Goal: Complete application form: Complete application form

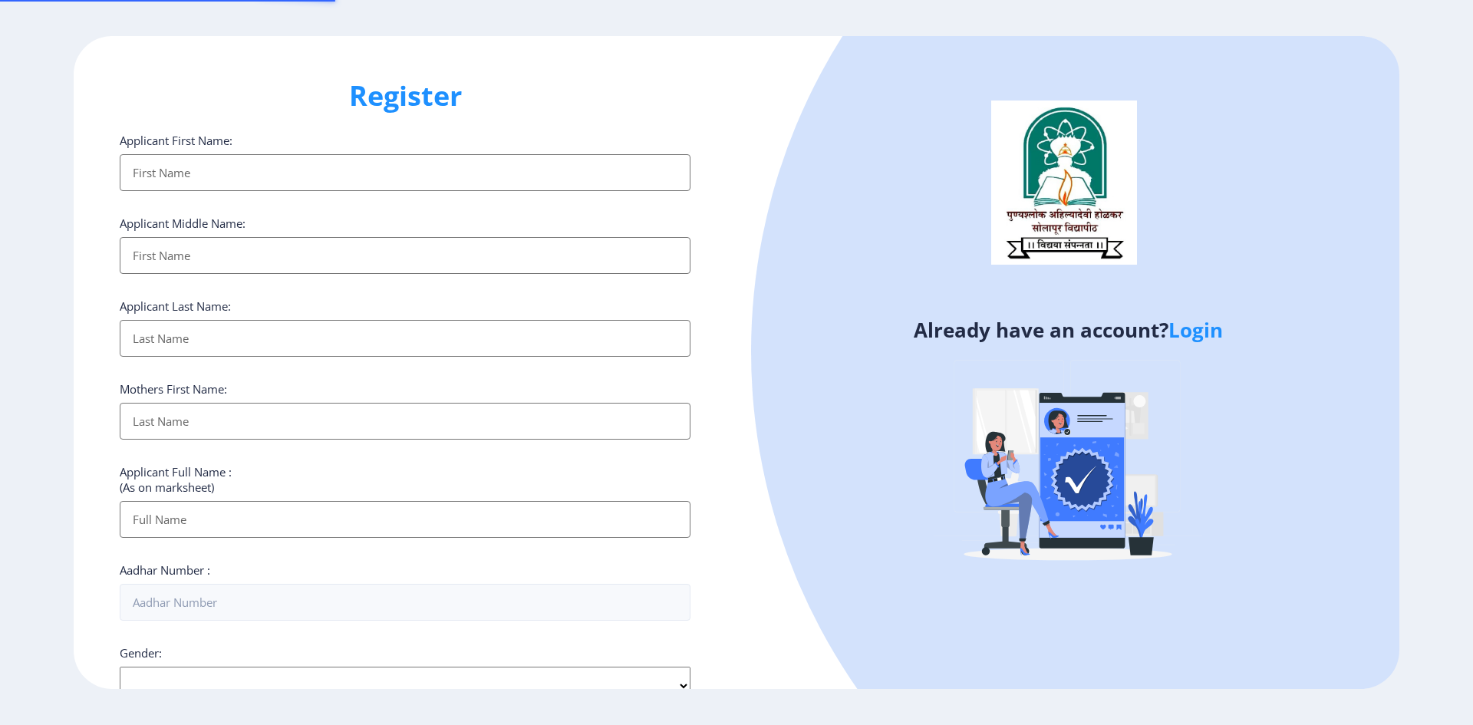
select select
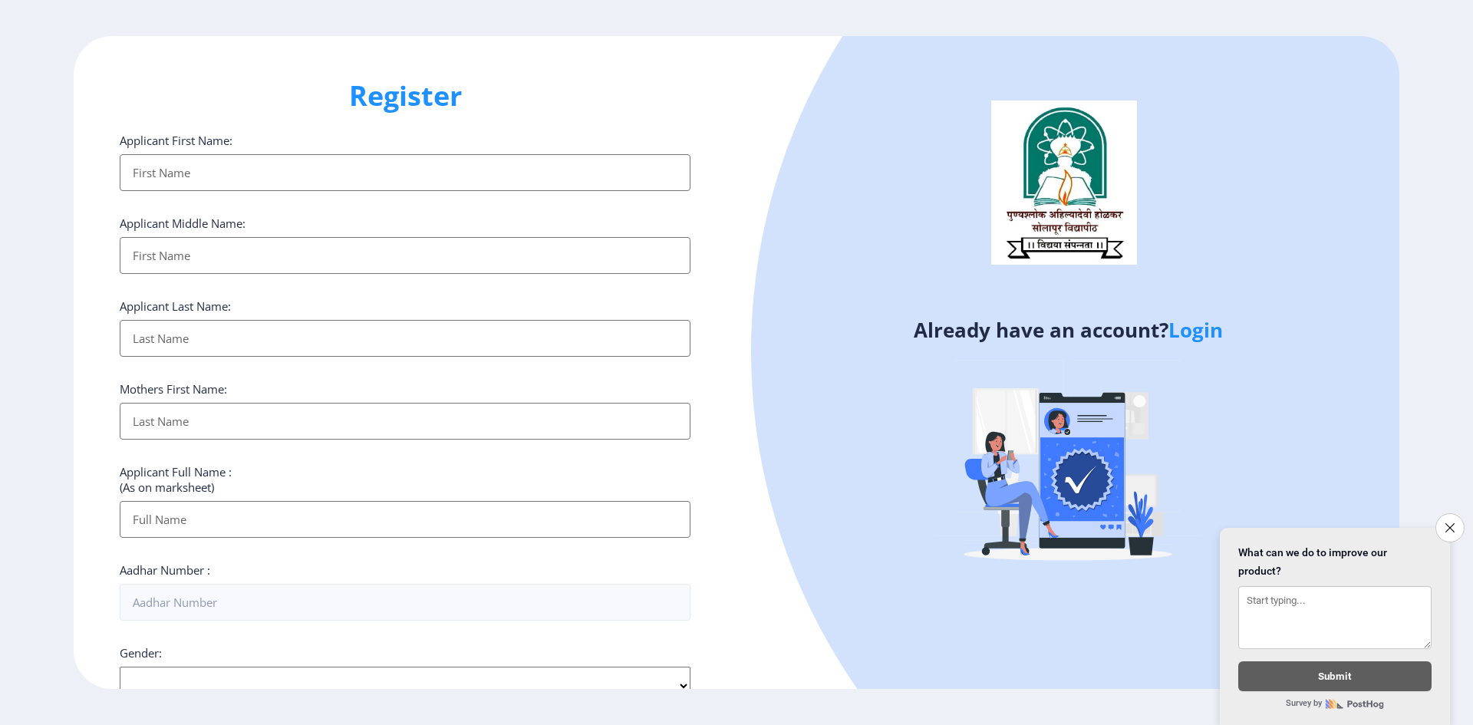
click at [278, 178] on input "Applicant First Name:" at bounding box center [405, 172] width 571 height 37
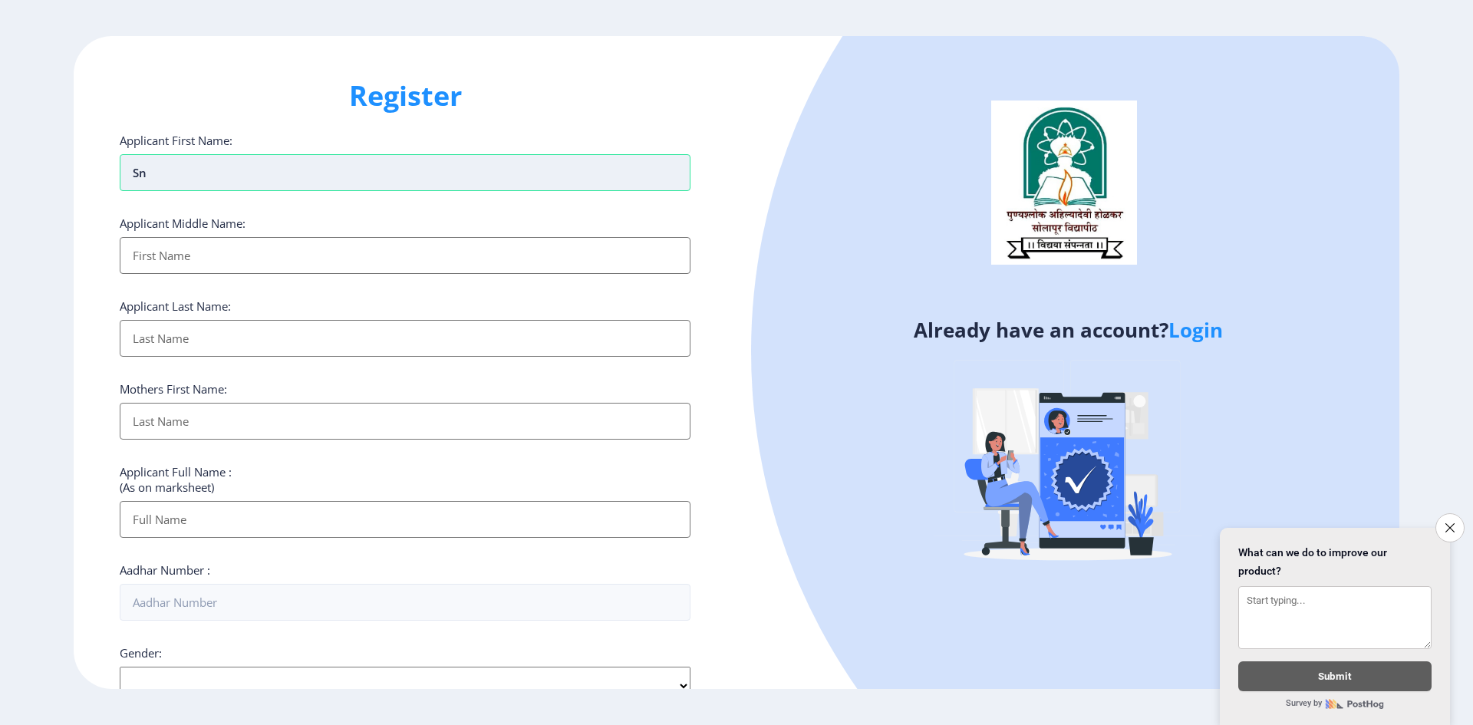
type input "S"
type input "SNEHA"
type input "[PERSON_NAME]"
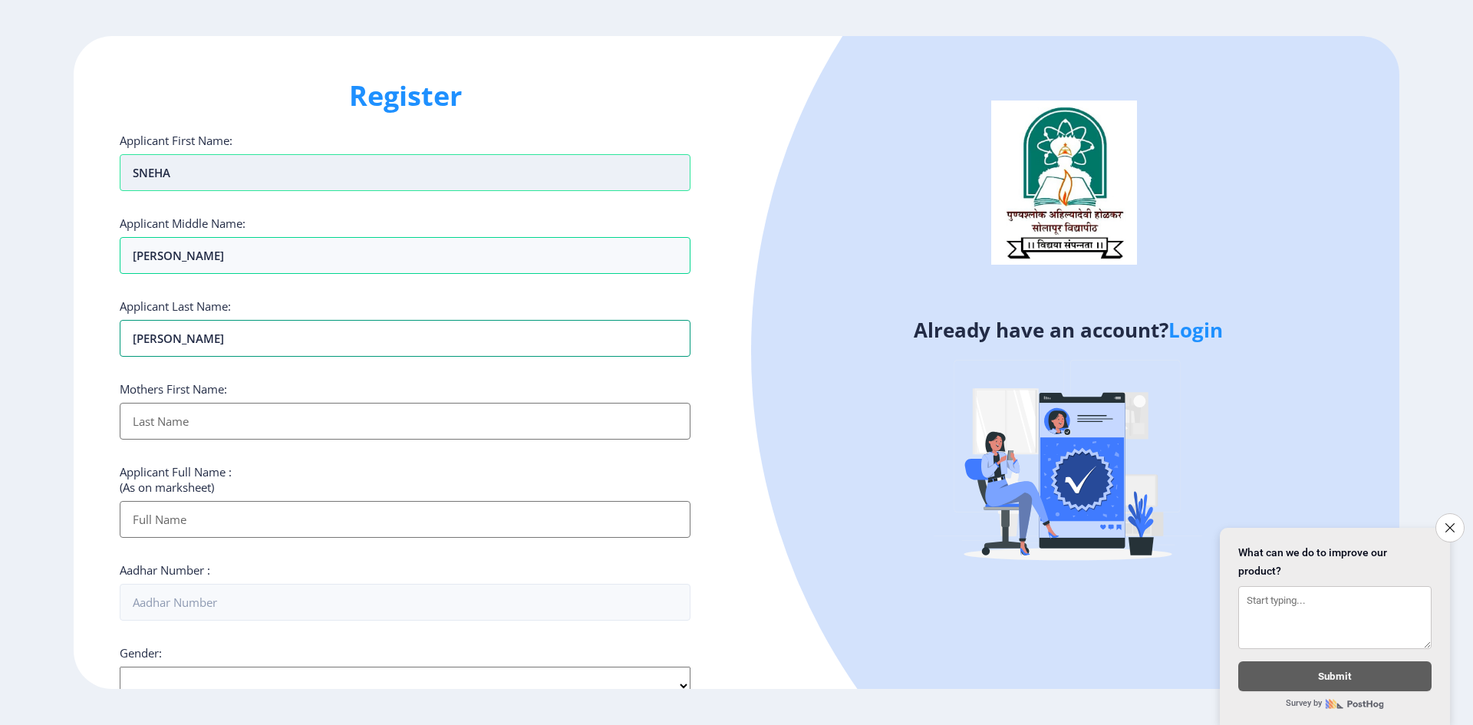
type input "[PERSON_NAME]"
type input "ANURADHA"
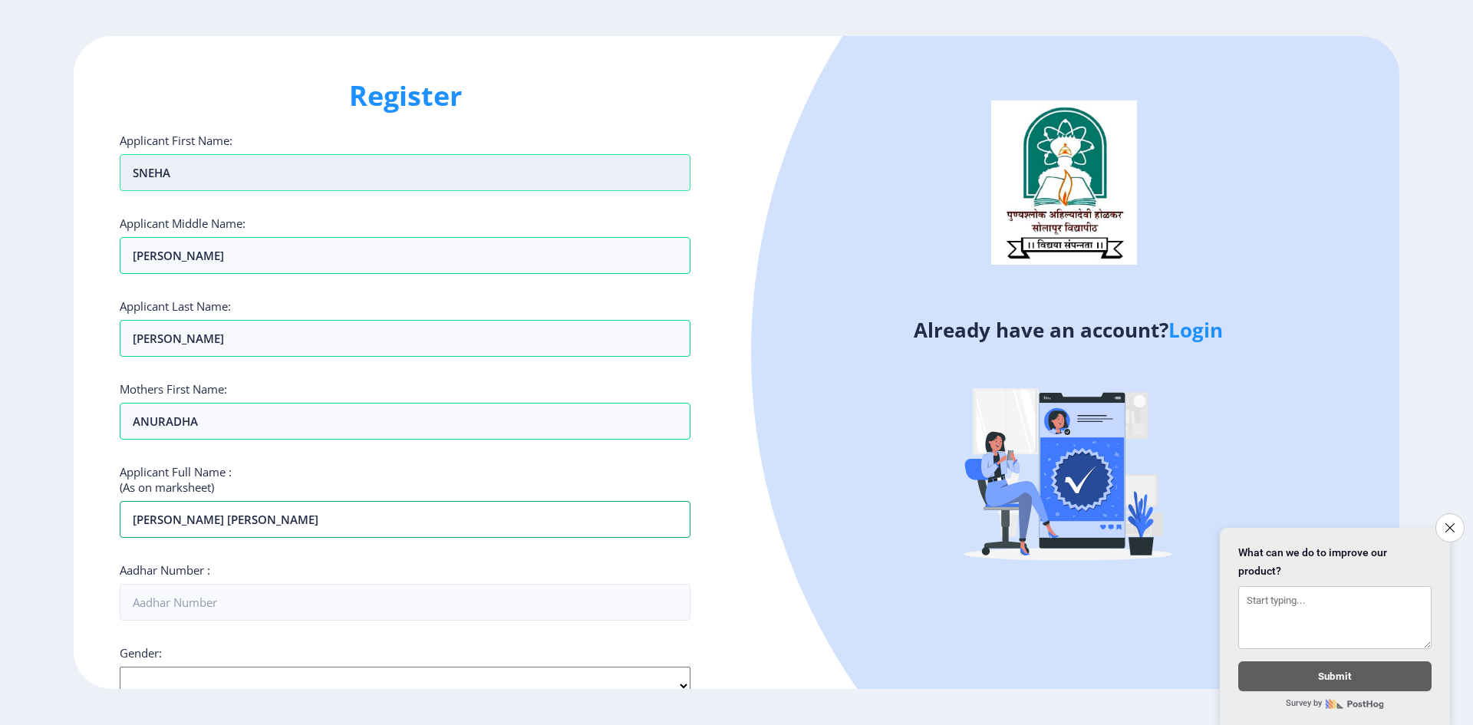
type input "[PERSON_NAME] [PERSON_NAME]"
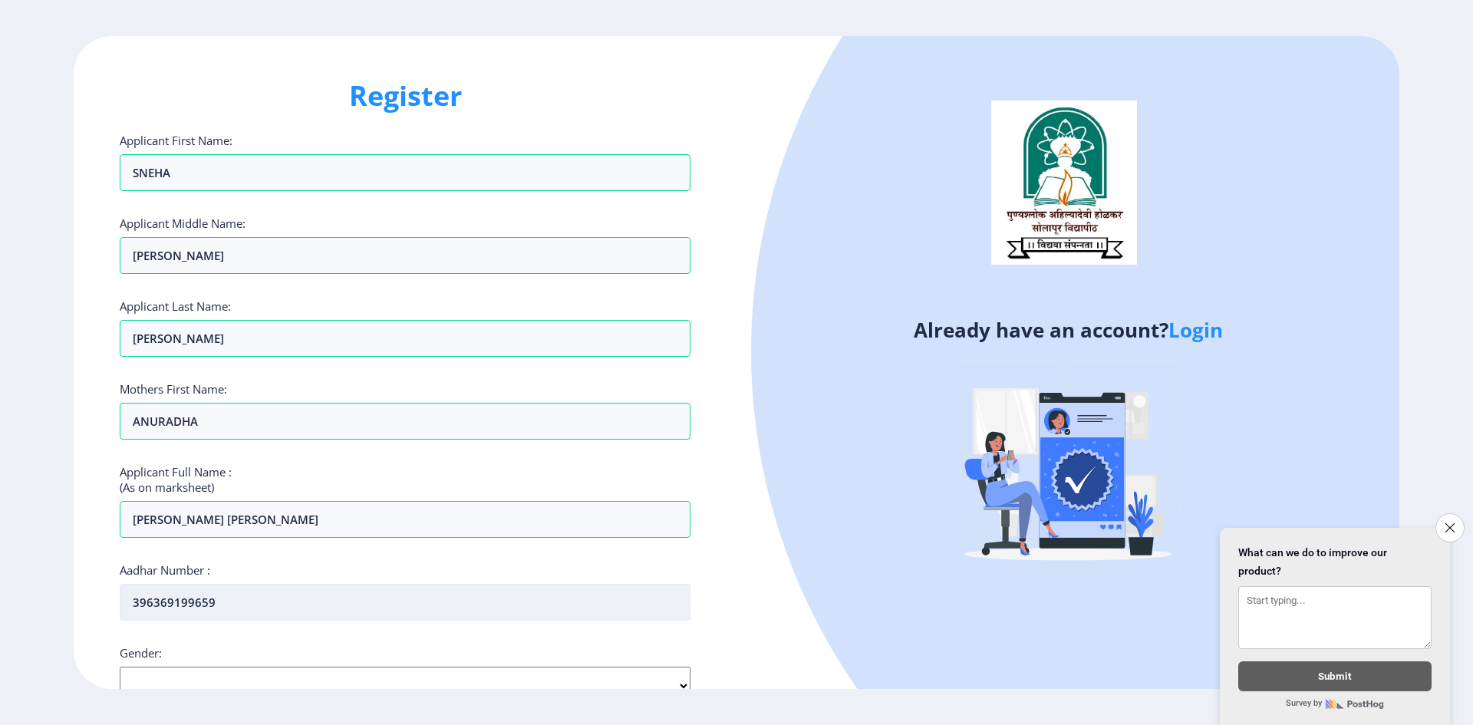
type input "396369199659"
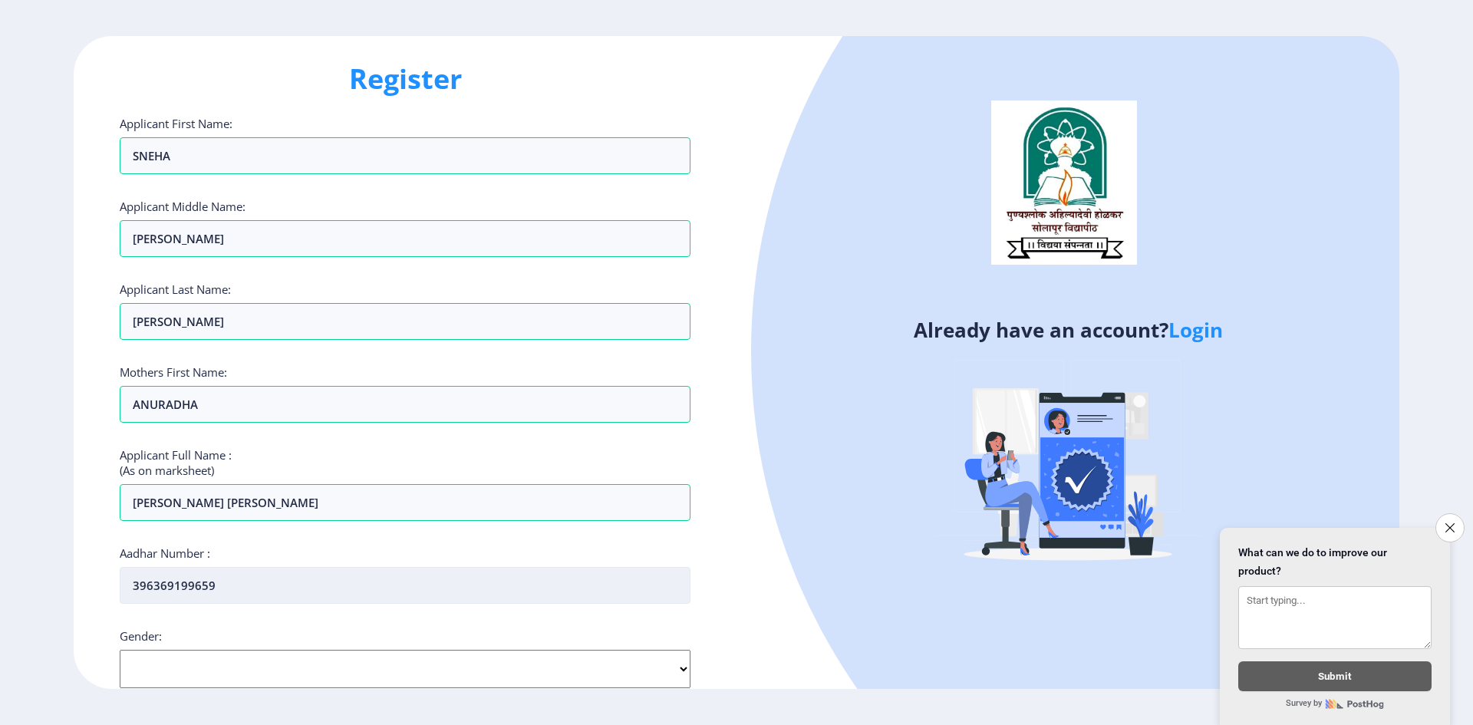
select select "[DEMOGRAPHIC_DATA]"
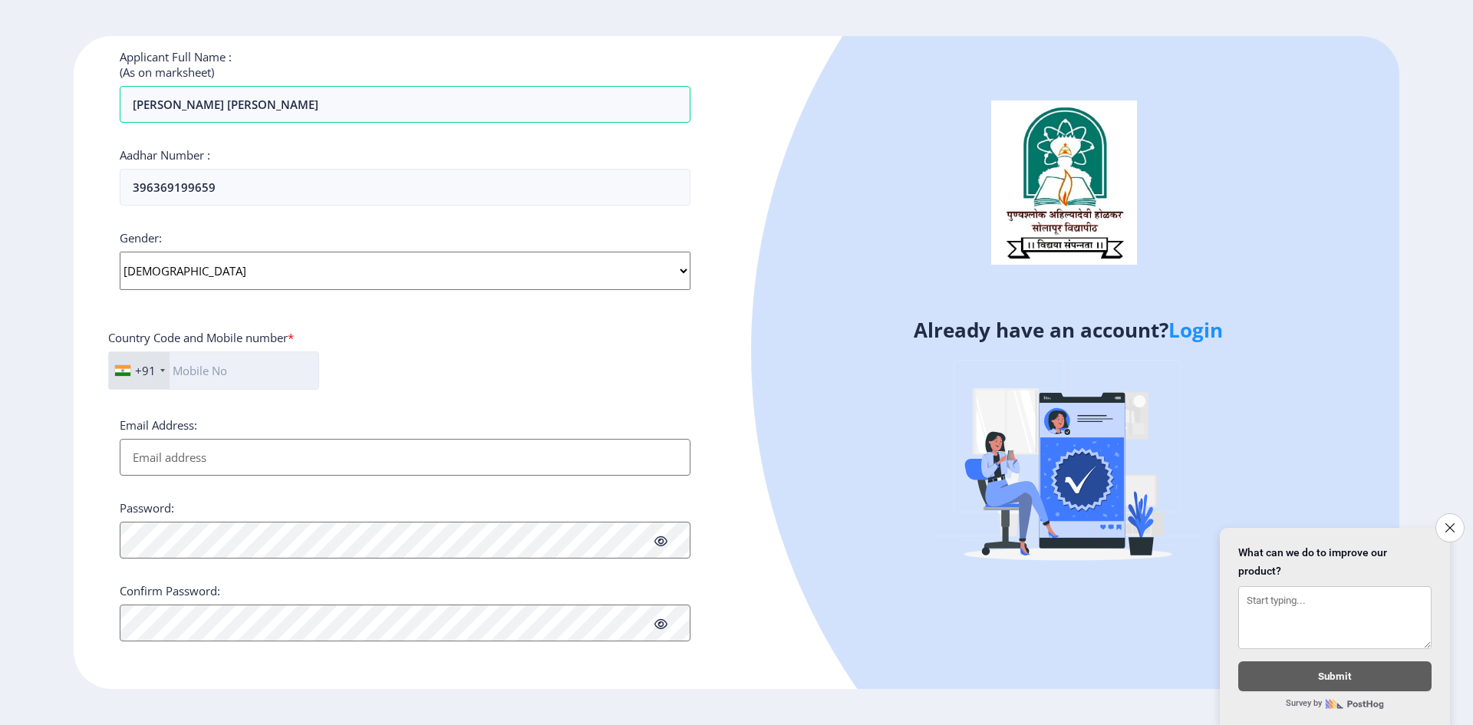
click at [278, 370] on input "text" at bounding box center [213, 370] width 211 height 38
type input "7058537373"
type input "[EMAIL_ADDRESS][DOMAIN_NAME]"
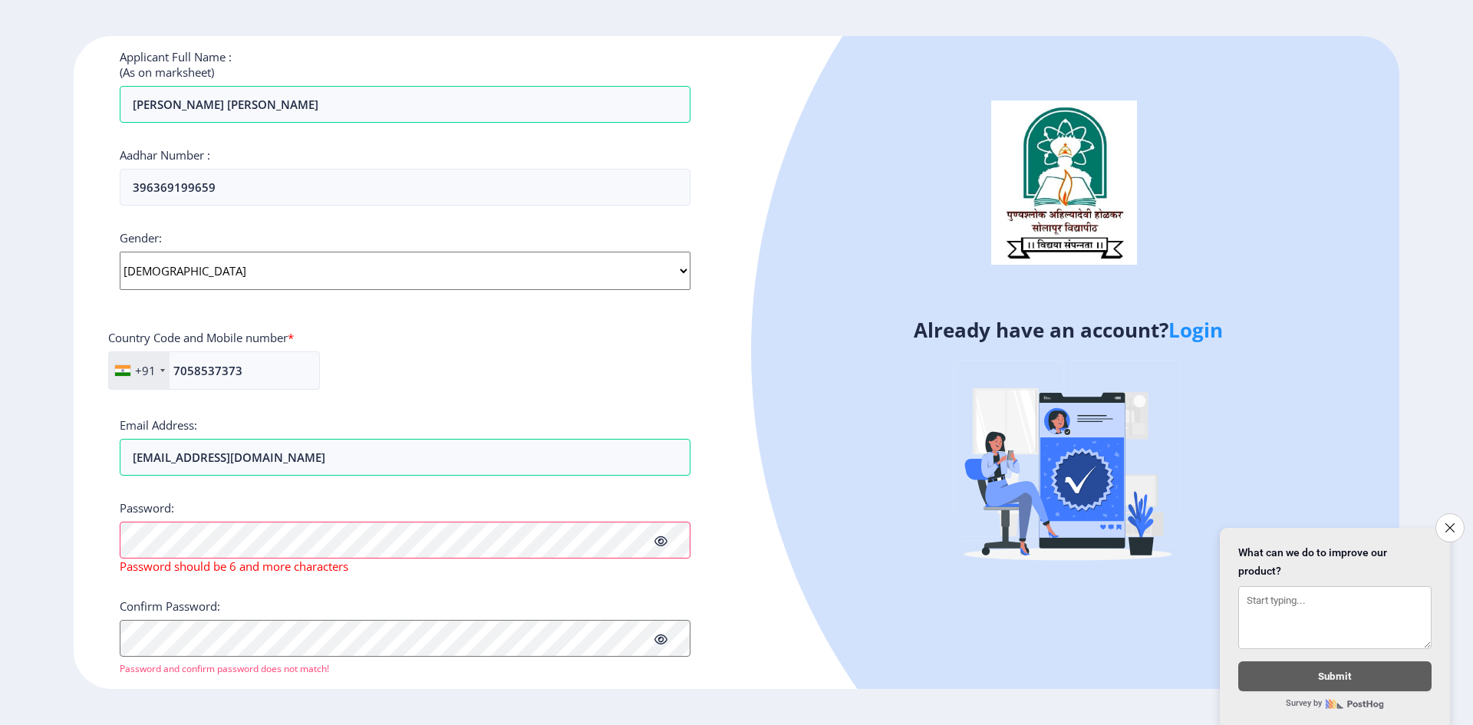
click at [657, 544] on icon at bounding box center [660, 541] width 13 height 12
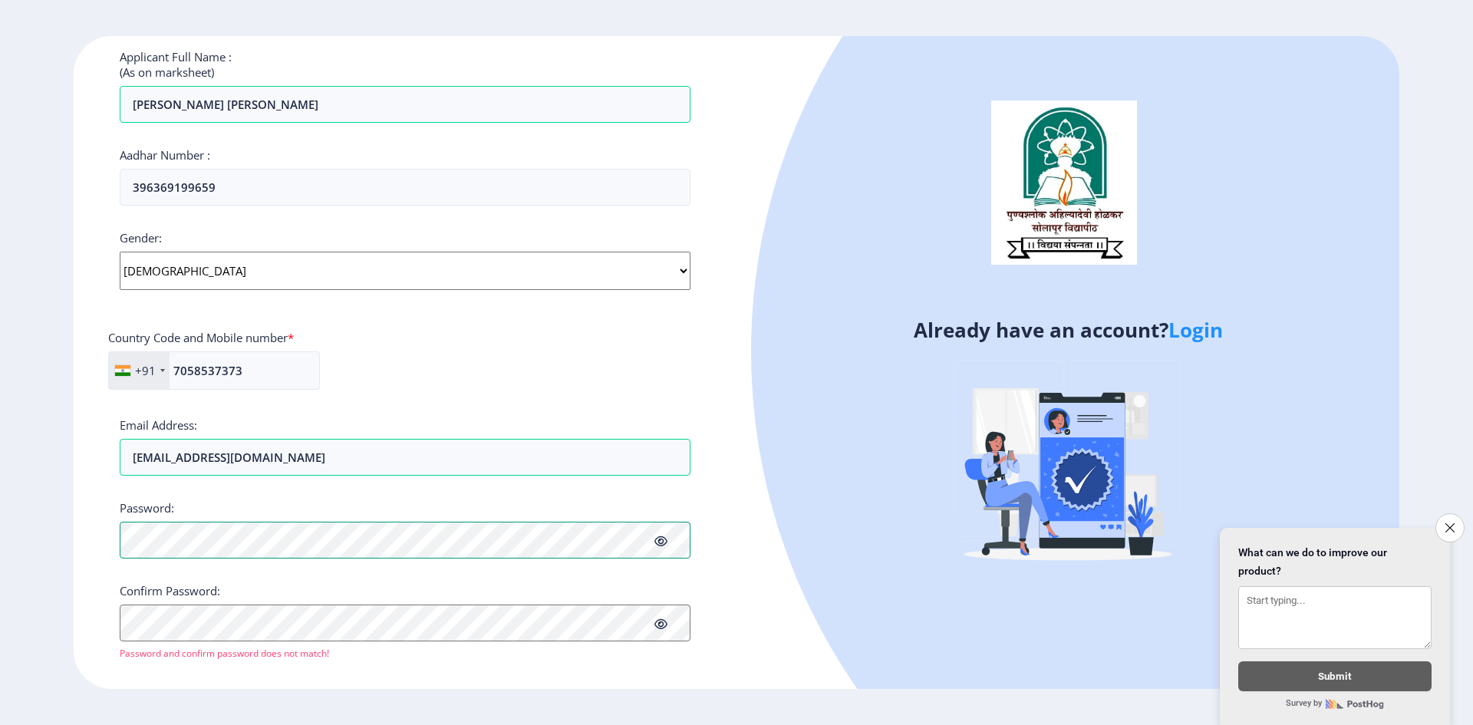
click at [104, 533] on div "Register Applicant First Name: [PERSON_NAME] Applicant Middle Name: [PERSON_NAM…" at bounding box center [405, 362] width 663 height 653
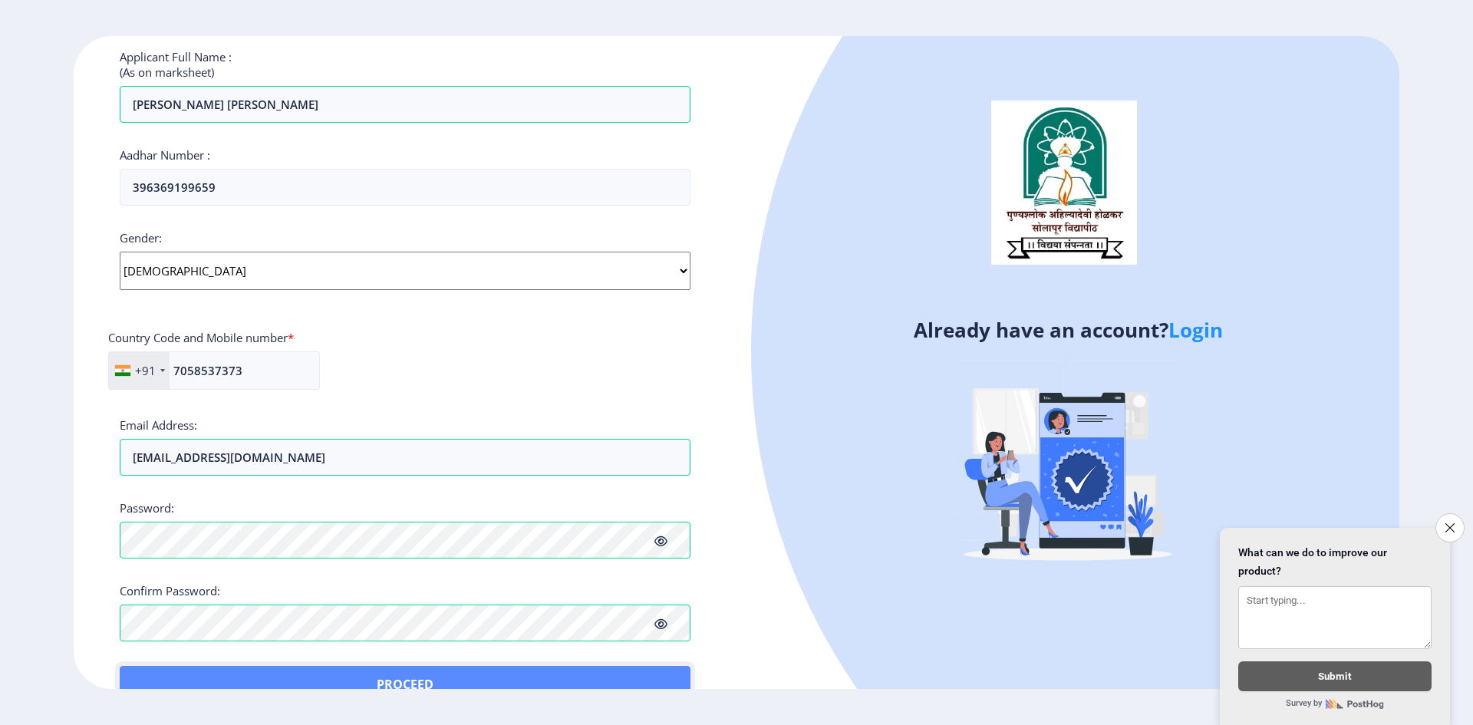
click at [167, 670] on button "Proceed" at bounding box center [405, 684] width 571 height 37
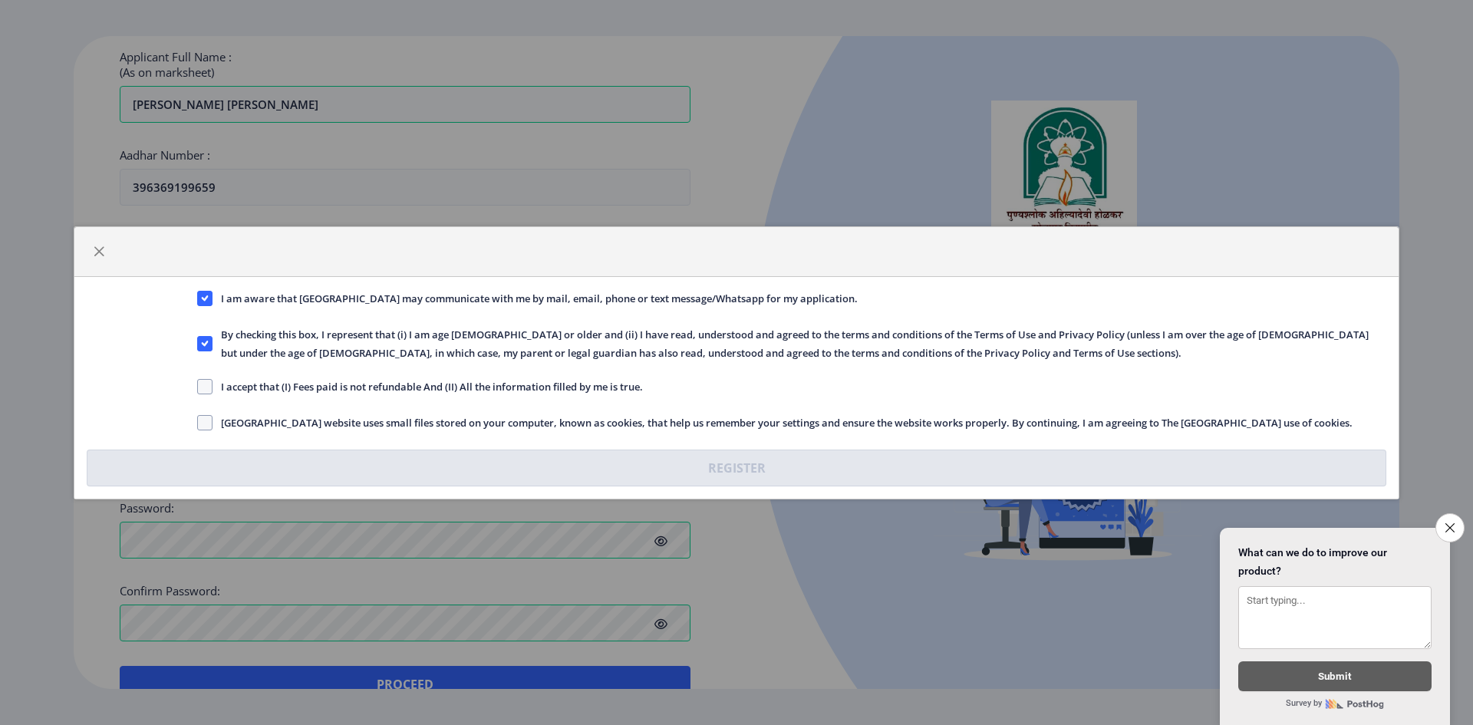
click at [267, 396] on nb-checkbox "I accept that (I) Fees paid is not refundable And (II) All the information fill…" at bounding box center [420, 390] width 446 height 15
click at [207, 392] on span at bounding box center [204, 386] width 15 height 15
click at [198, 387] on input "I accept that (I) Fees paid is not refundable And (II) All the information fill…" at bounding box center [197, 386] width 1 height 1
checkbox input "true"
click at [206, 425] on span at bounding box center [204, 422] width 15 height 15
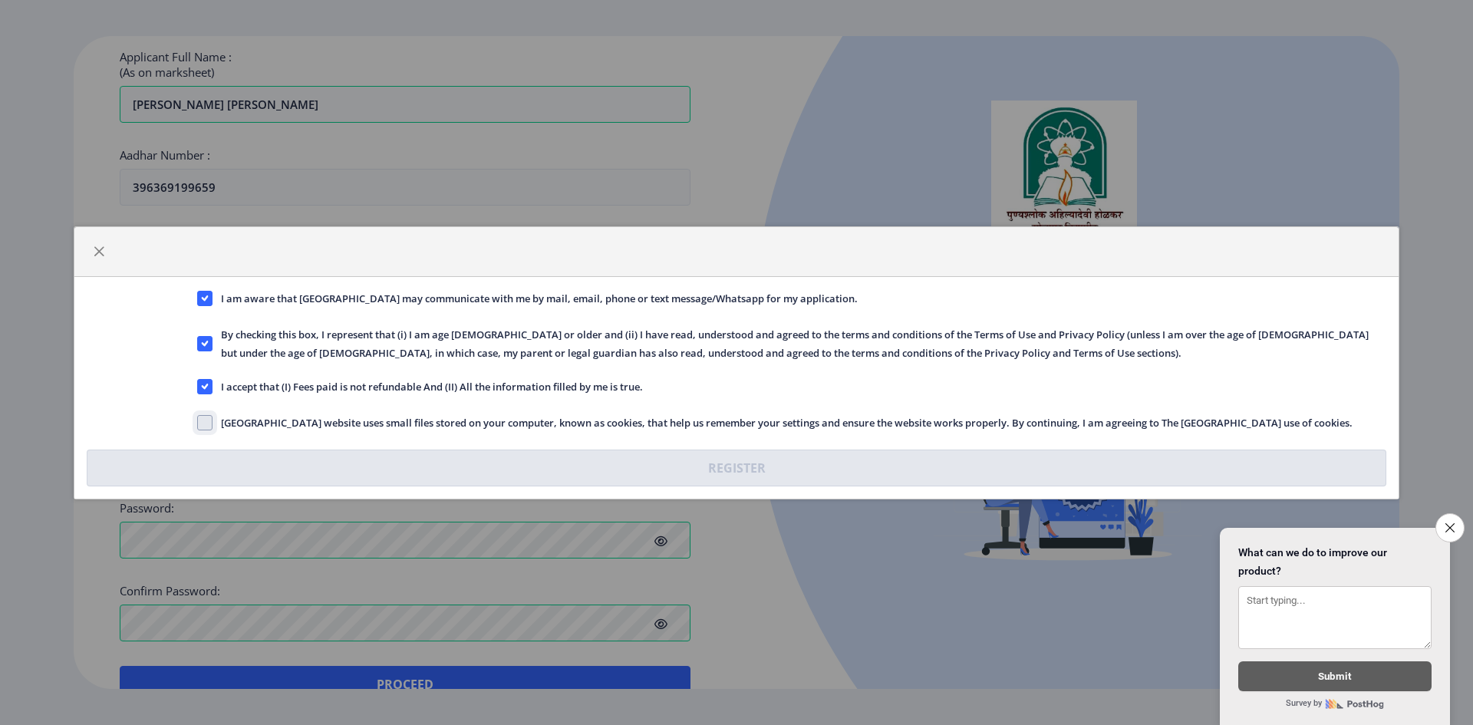
click at [198, 423] on input "[GEOGRAPHIC_DATA] website uses small files stored on your computer, known as co…" at bounding box center [197, 422] width 1 height 1
checkbox input "true"
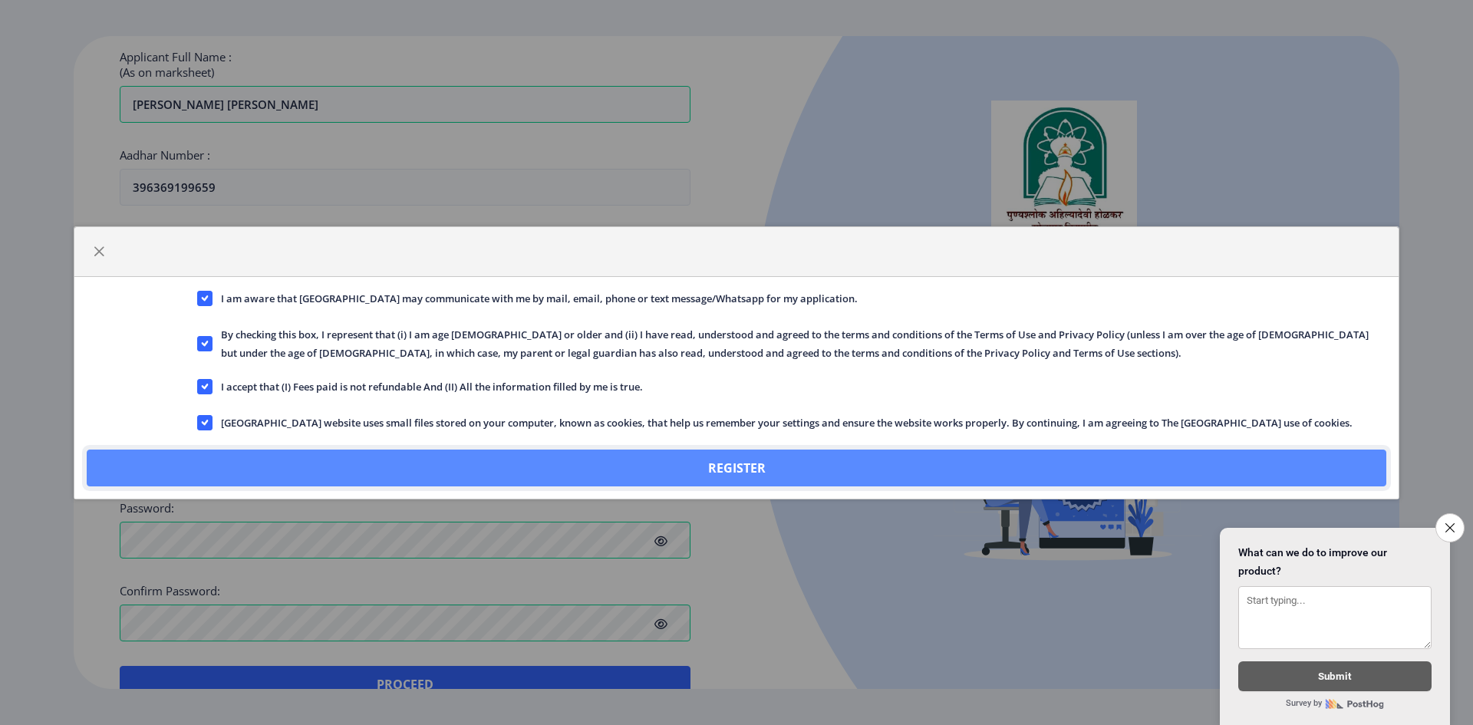
click at [611, 476] on button "Register" at bounding box center [736, 467] width 1299 height 37
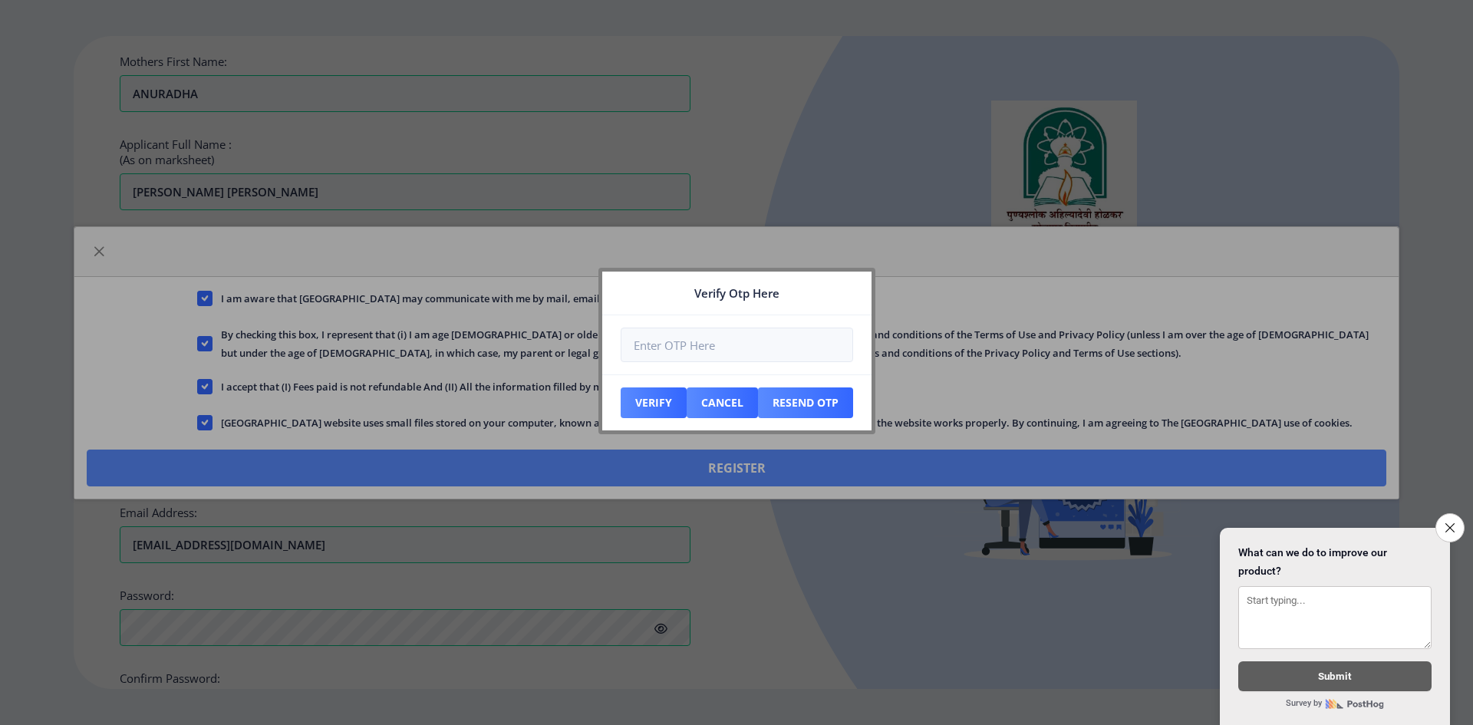
scroll to position [502, 0]
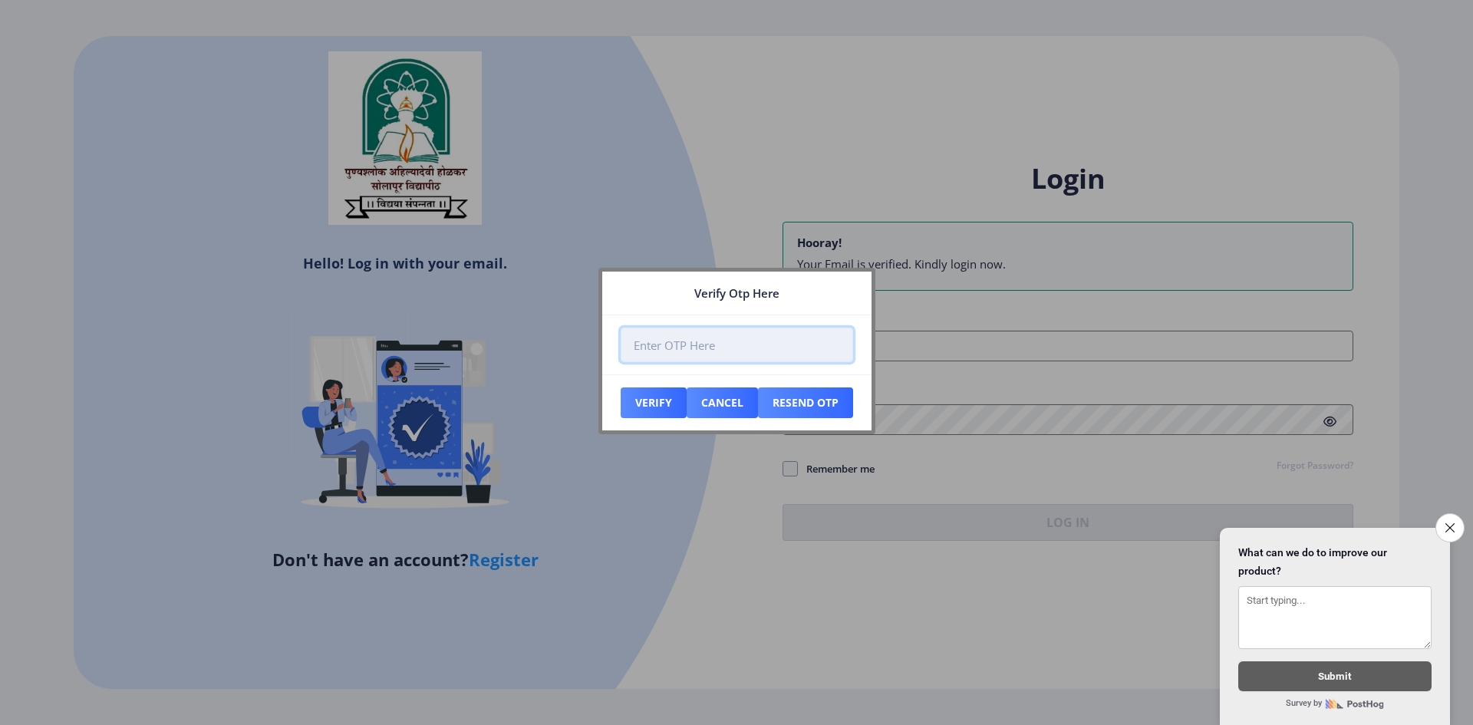
click at [740, 348] on input "number" at bounding box center [737, 345] width 232 height 35
click at [654, 409] on button "Verify" at bounding box center [654, 402] width 66 height 31
click at [680, 353] on input "896723" at bounding box center [737, 345] width 232 height 35
type input "896733"
click at [631, 412] on button "Verify" at bounding box center [654, 402] width 66 height 31
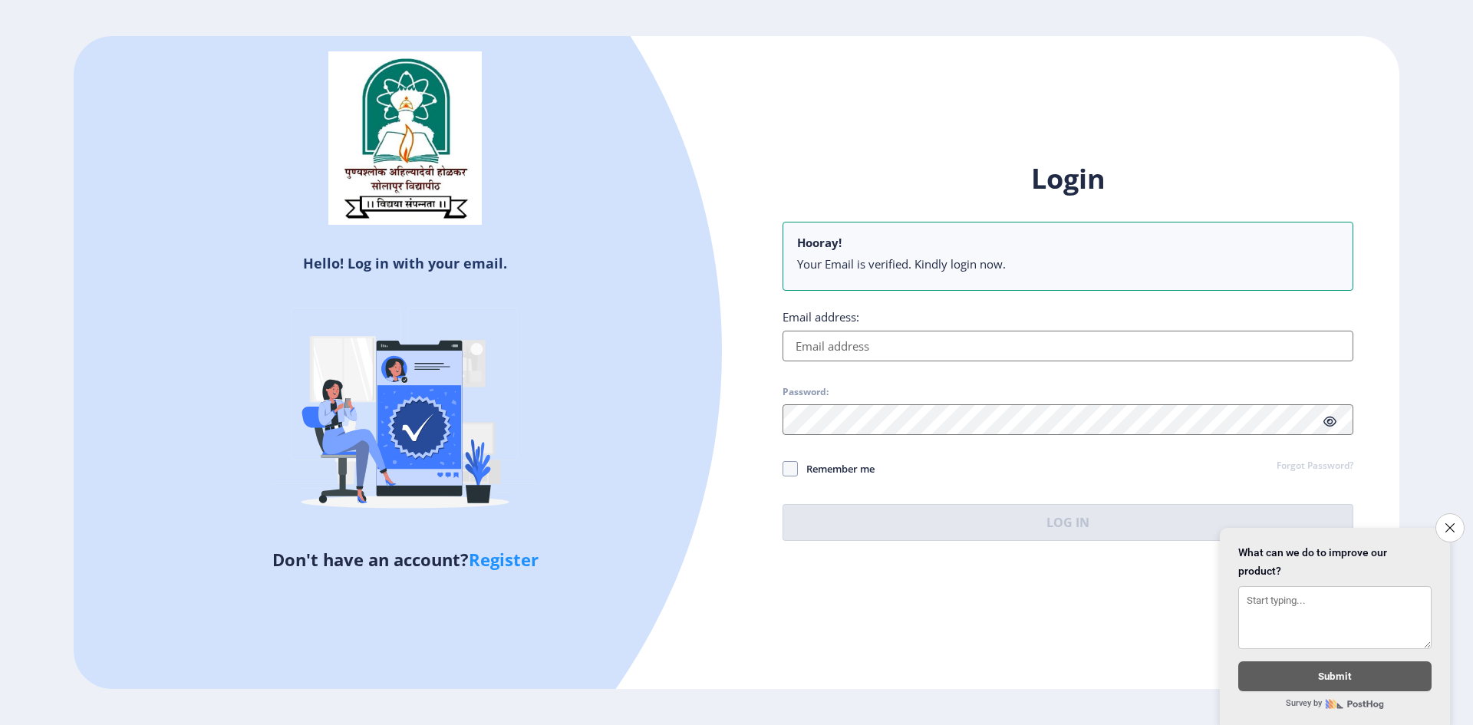
type input "[EMAIL_ADDRESS][DOMAIN_NAME]"
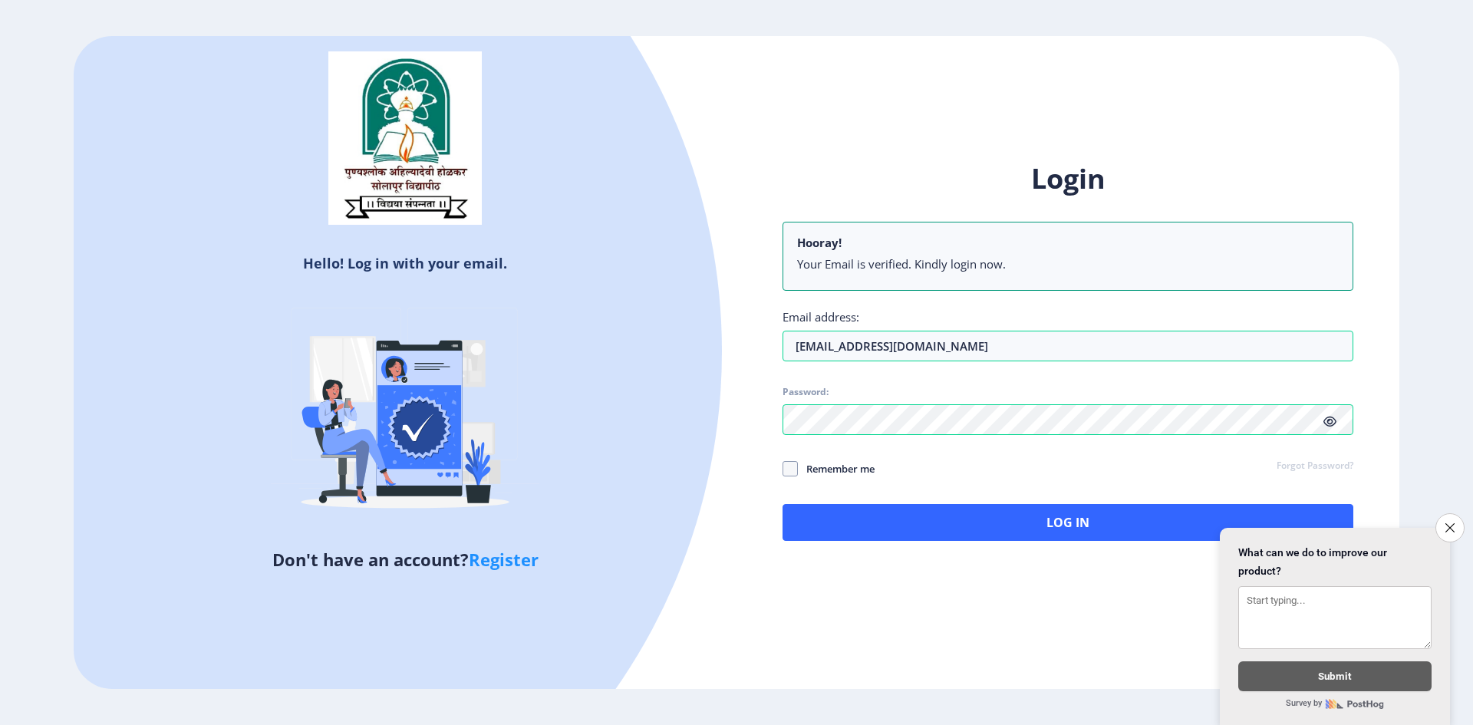
click at [1329, 420] on icon at bounding box center [1329, 422] width 13 height 12
click at [859, 478] on nb-checkbox "Remember me" at bounding box center [828, 469] width 92 height 20
click at [803, 469] on span "Remember me" at bounding box center [836, 468] width 77 height 18
click at [783, 469] on input "Remember me" at bounding box center [782, 468] width 1 height 1
checkbox input "true"
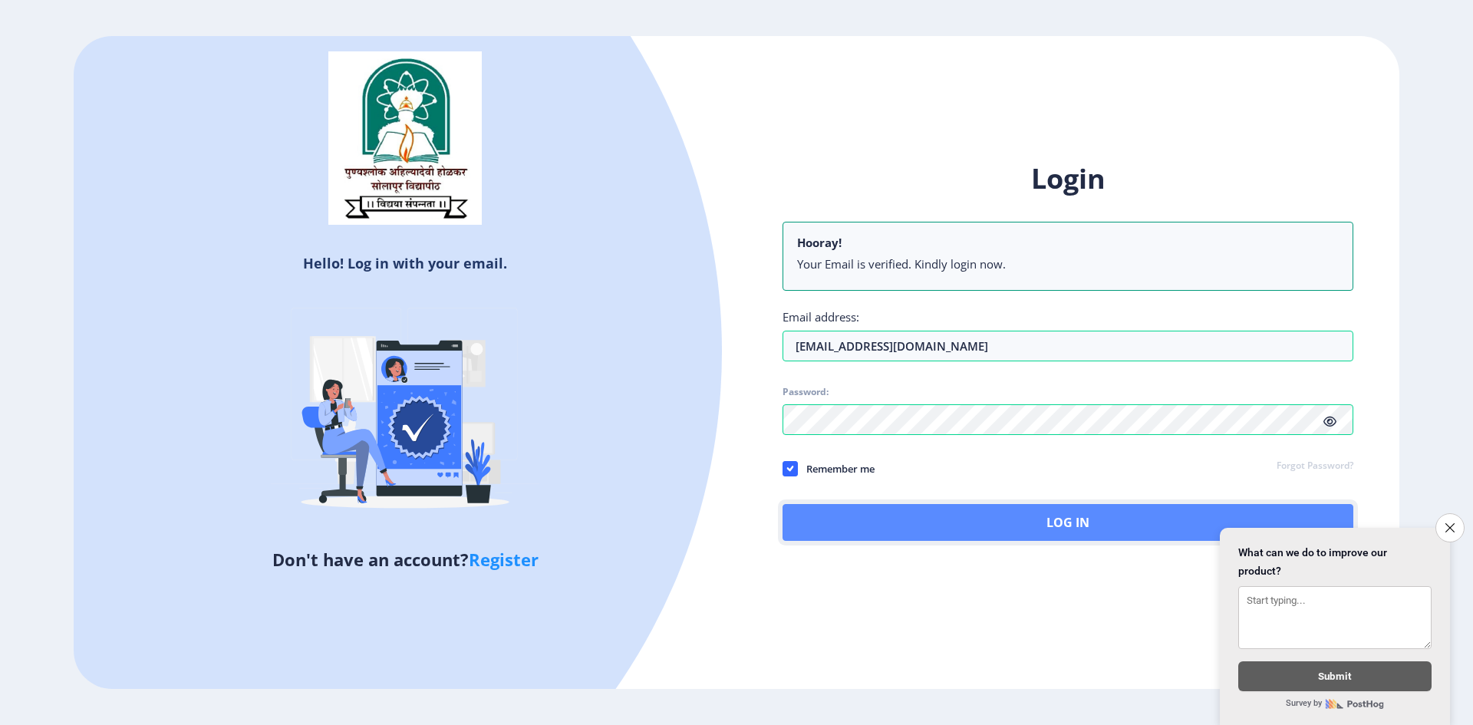
click at [889, 516] on button "Log In" at bounding box center [1067, 522] width 571 height 37
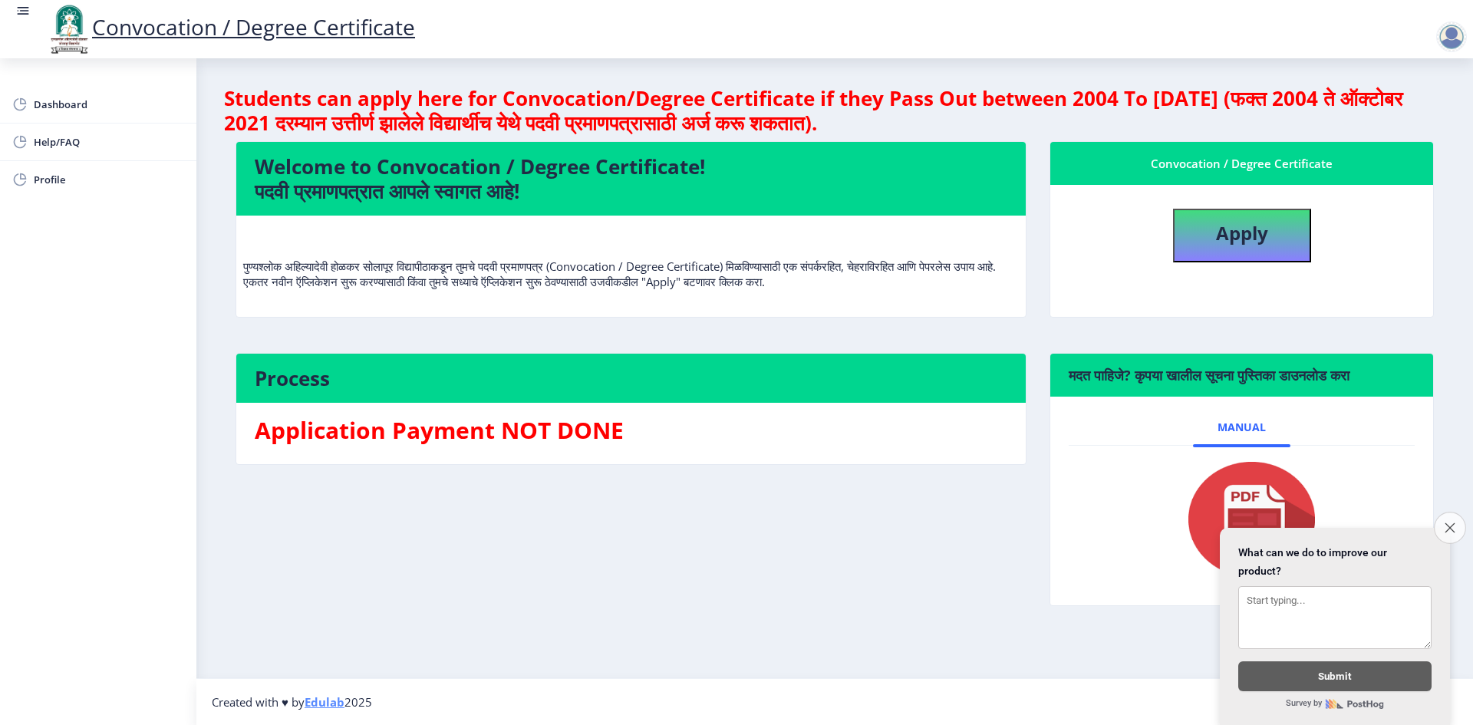
click at [1447, 523] on icon "Close survey" at bounding box center [1449, 527] width 10 height 10
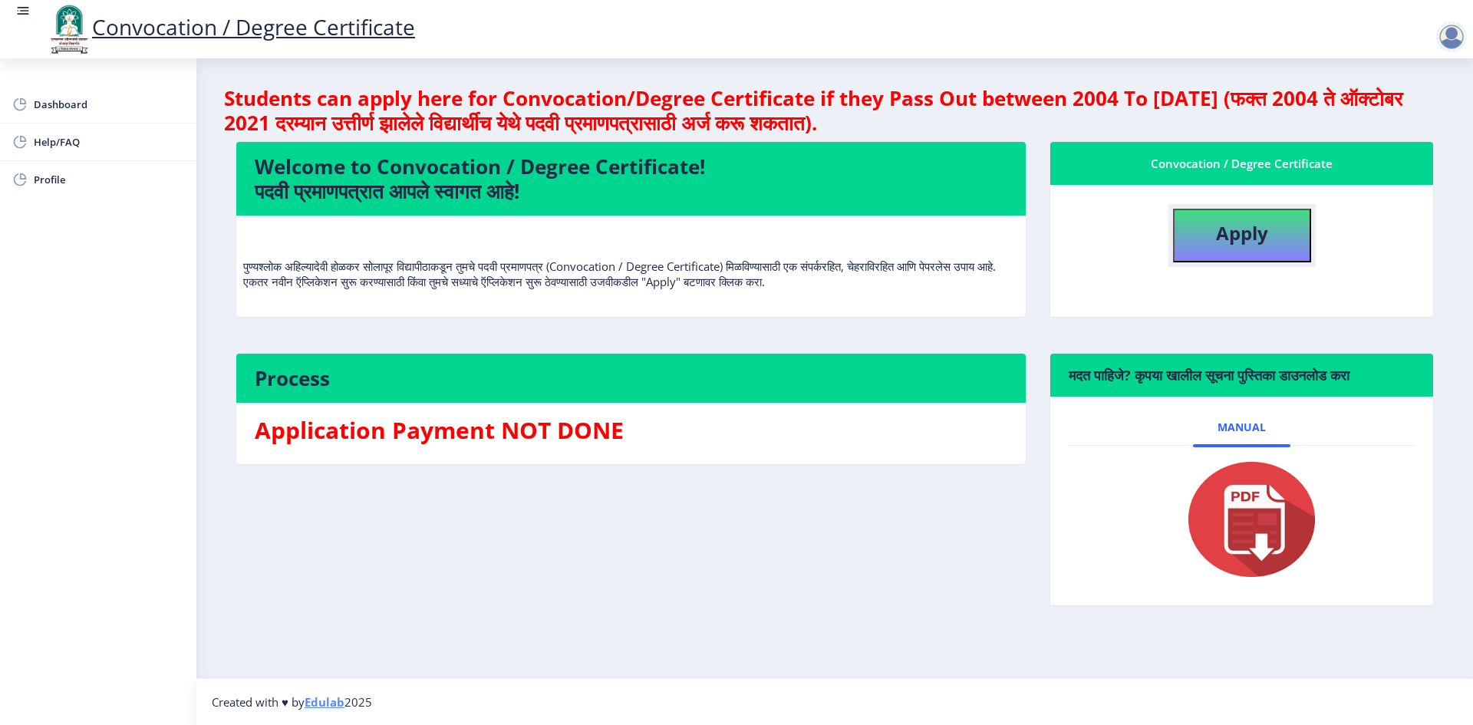
click at [1244, 232] on b "Apply" at bounding box center [1242, 232] width 52 height 25
select select
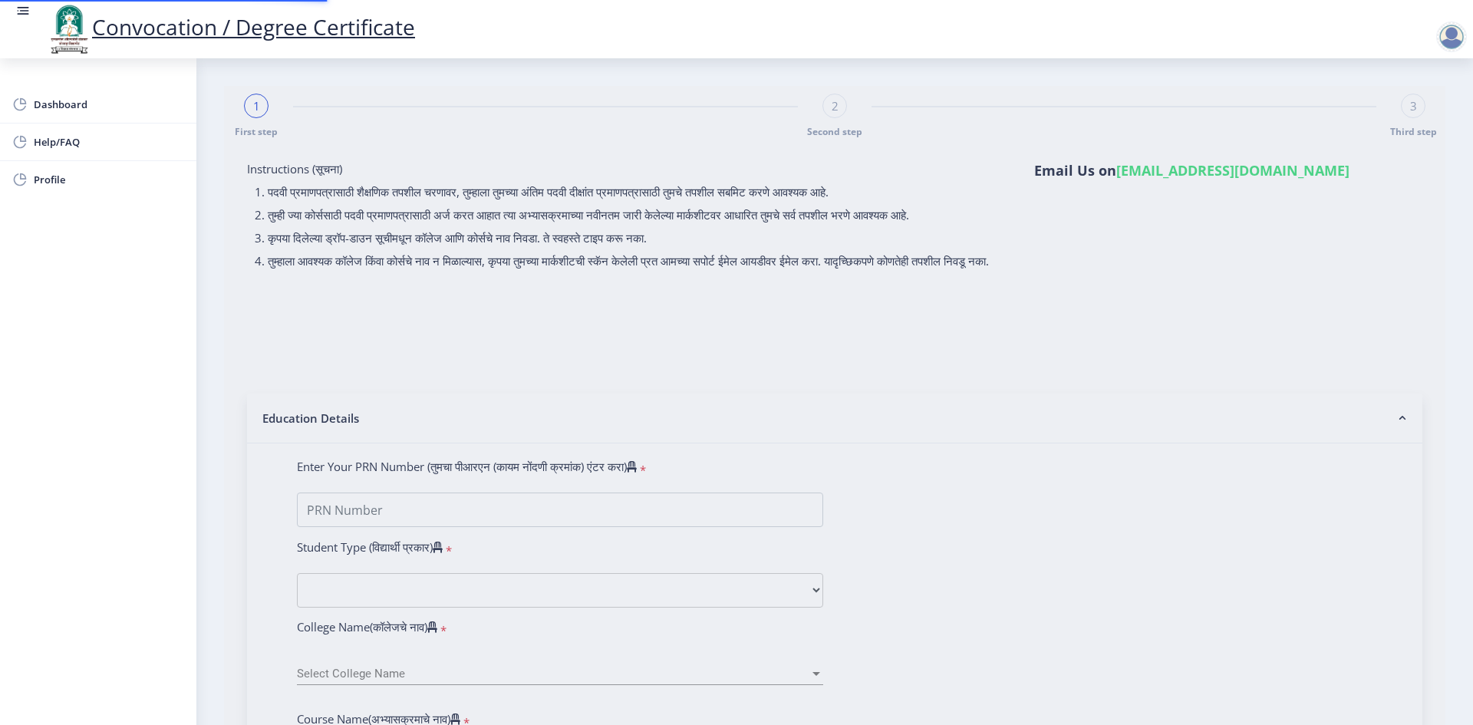
type input "[PERSON_NAME] [PERSON_NAME]"
type input "ANURADHA"
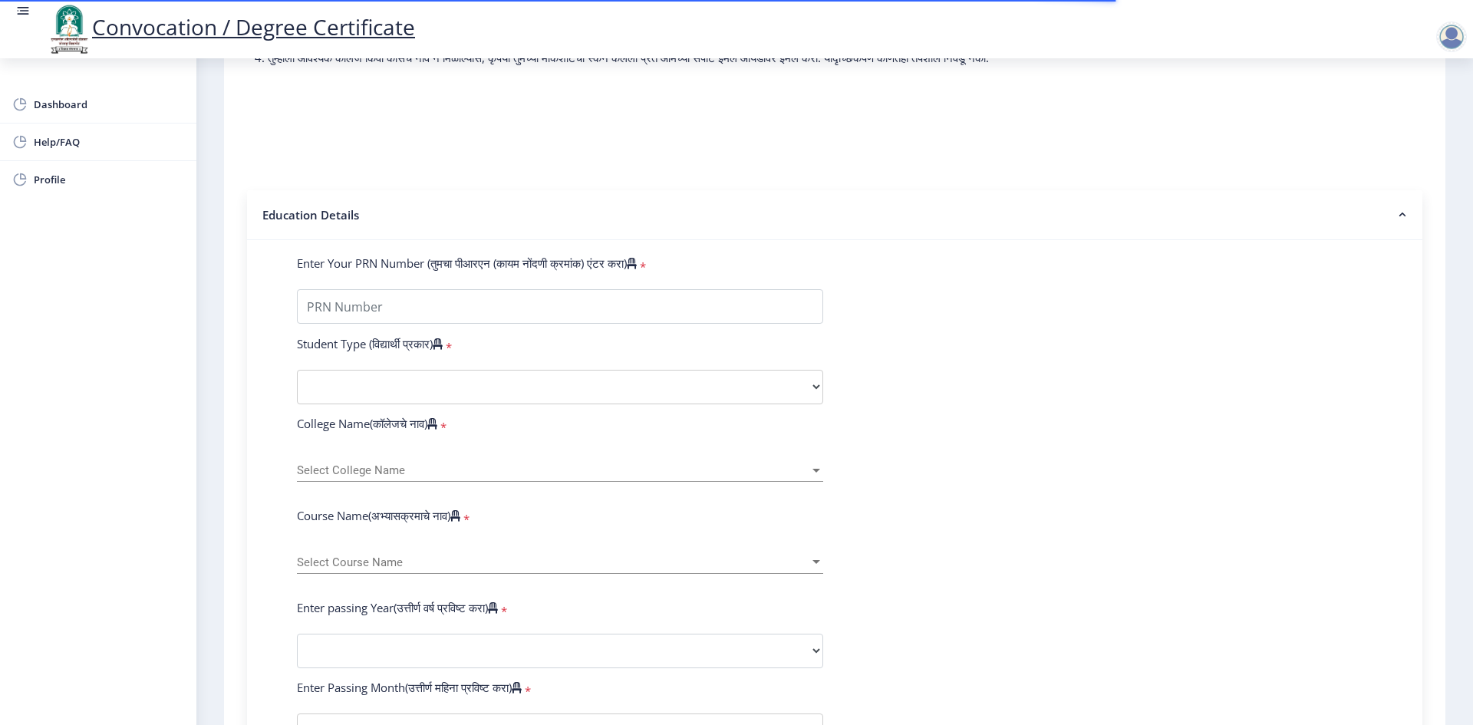
scroll to position [230, 0]
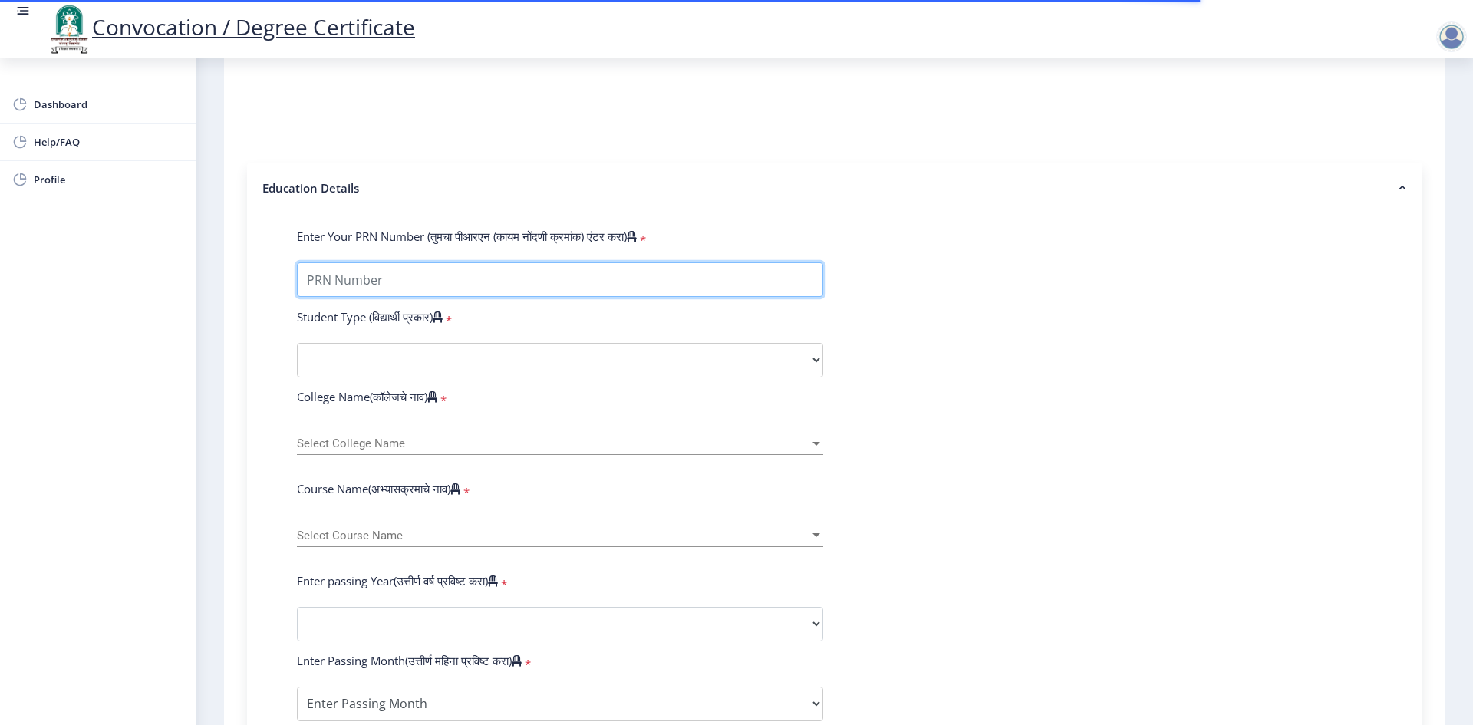
click at [509, 297] on input "Enter Your PRN Number (तुमचा पीआरएन (कायम नोंदणी क्रमांक) एंटर करा)" at bounding box center [560, 279] width 526 height 35
type input "201932500235804"
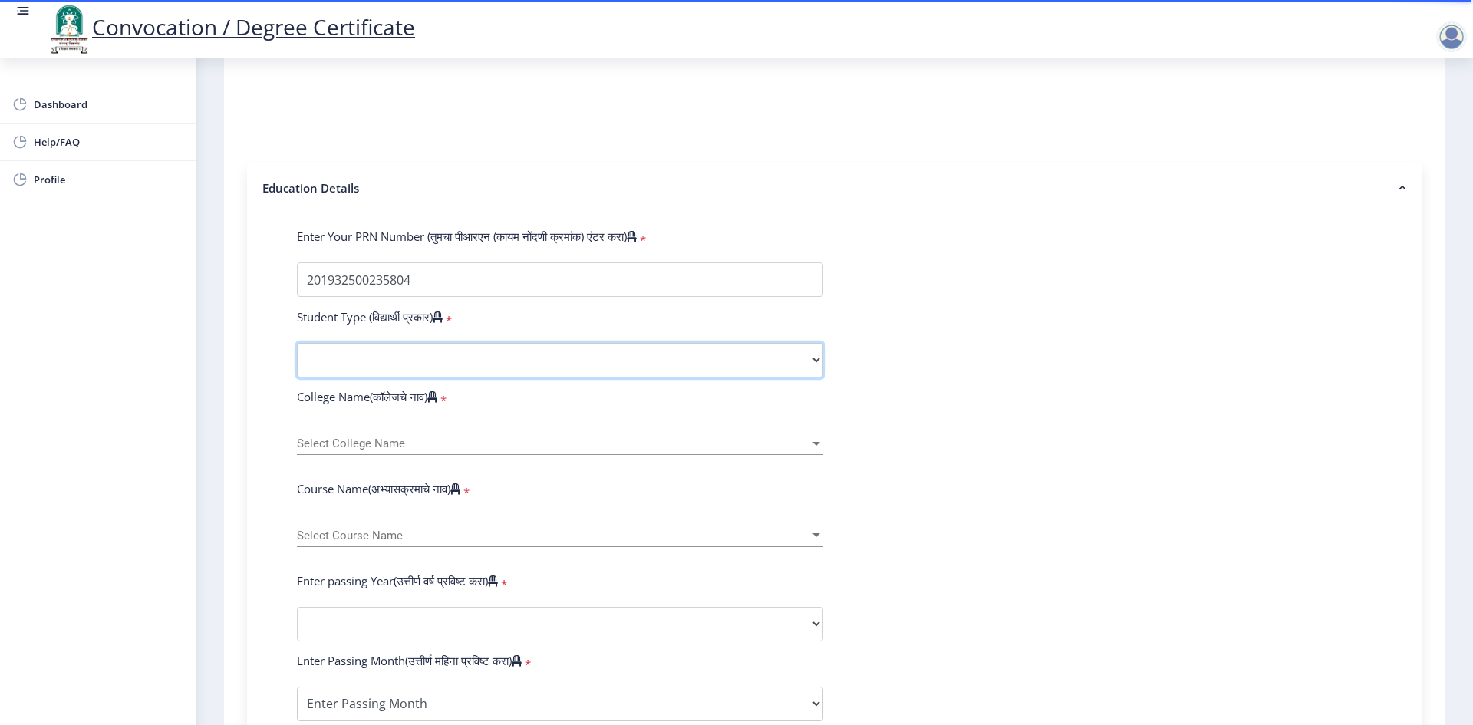
click at [449, 365] on select "Select Student Type Regular External" at bounding box center [560, 360] width 526 height 35
select select "Regular"
click at [297, 357] on select "Select Student Type Regular External" at bounding box center [560, 360] width 526 height 35
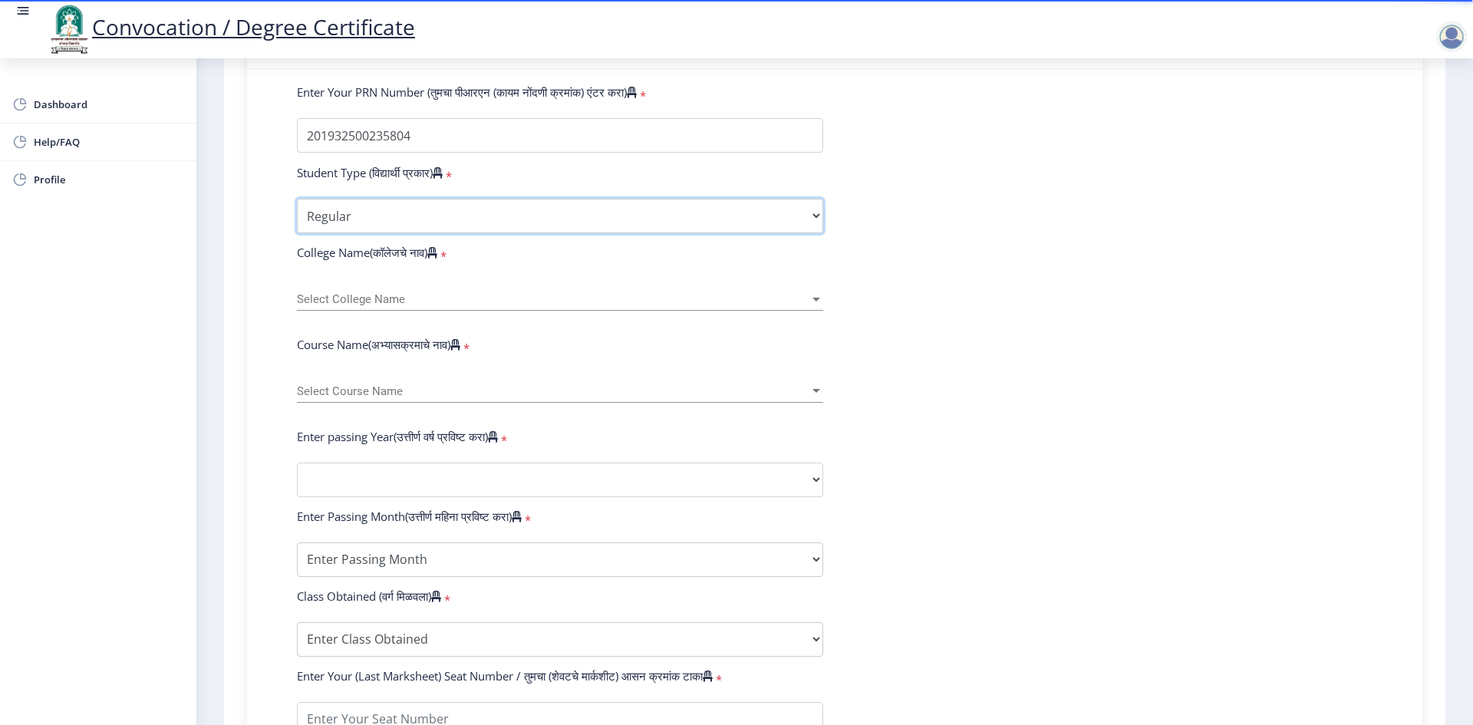
scroll to position [384, 0]
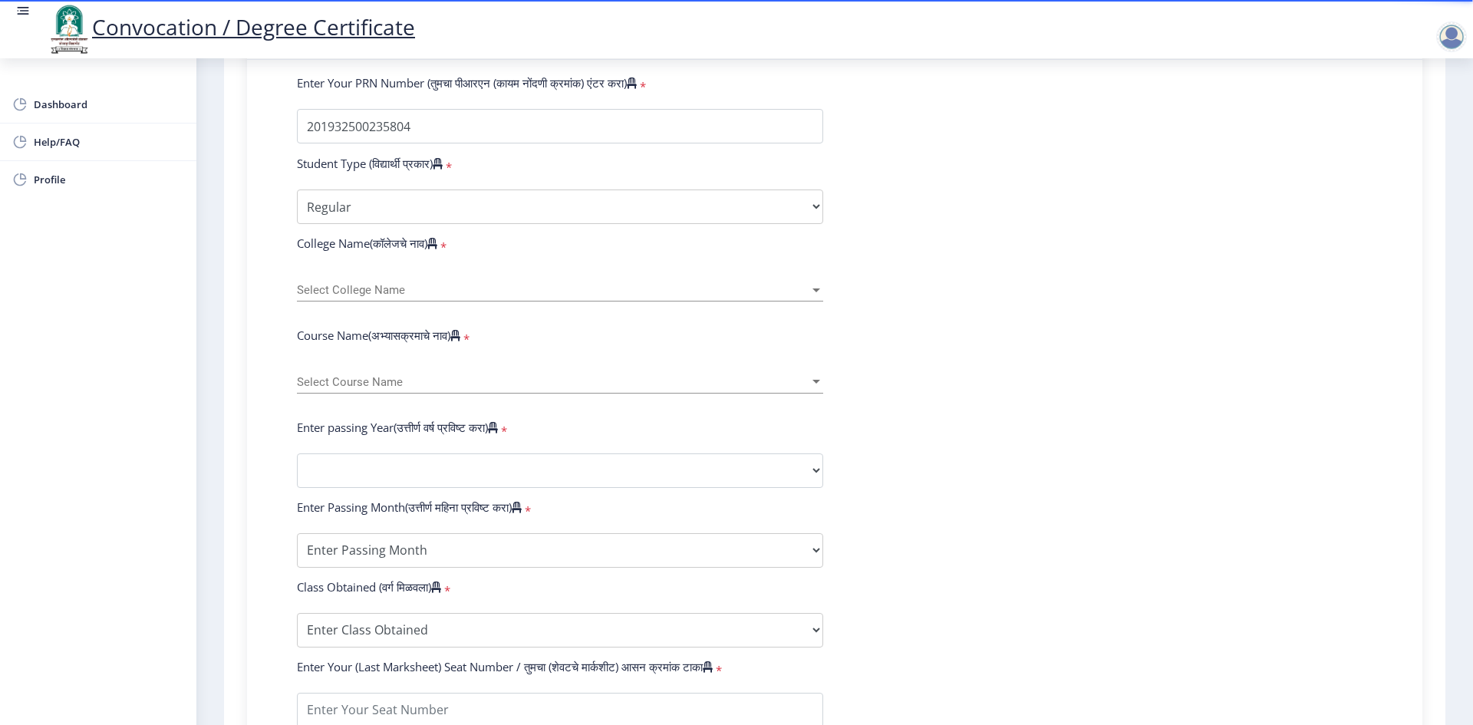
click at [395, 297] on span "Select College Name" at bounding box center [553, 290] width 512 height 13
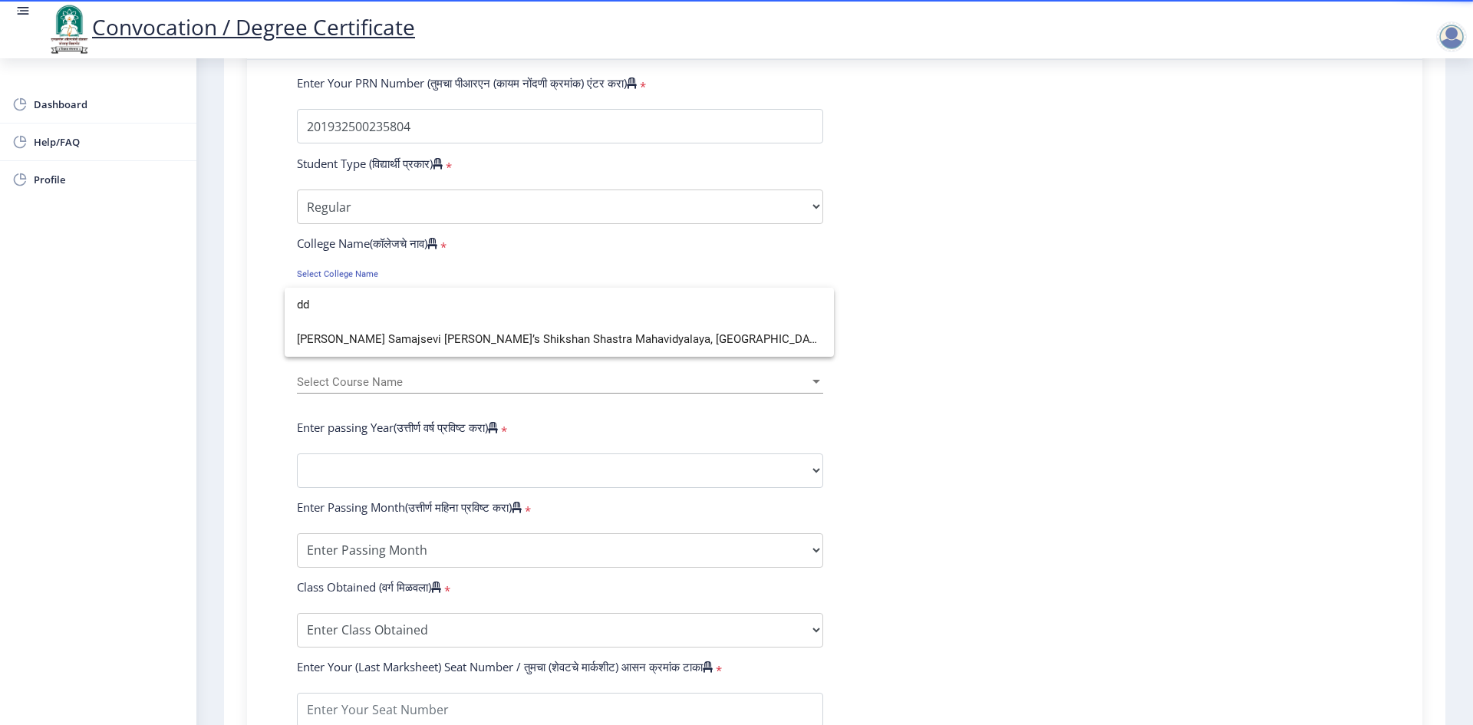
scroll to position [0, 0]
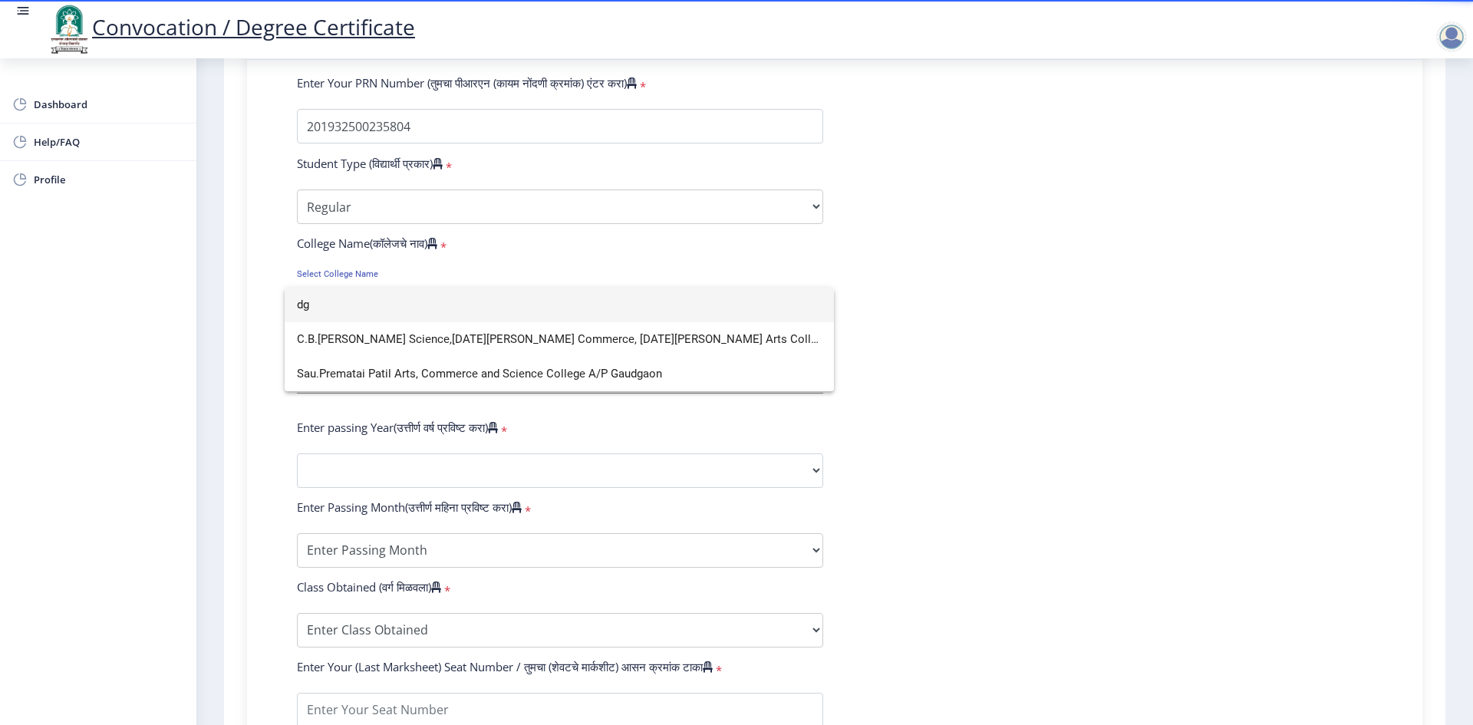
type input "d"
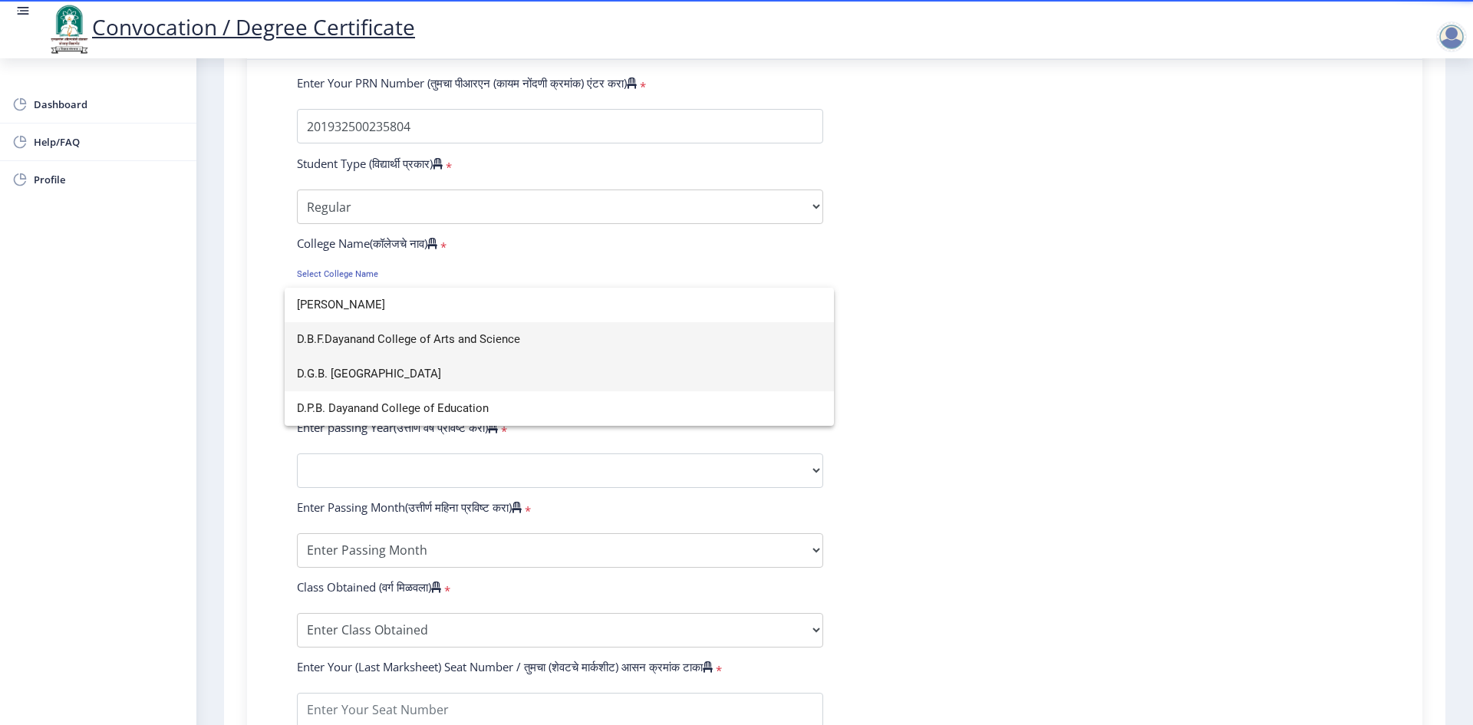
type input "[PERSON_NAME]"
click at [400, 372] on span "D.G.B. [GEOGRAPHIC_DATA]" at bounding box center [559, 374] width 525 height 35
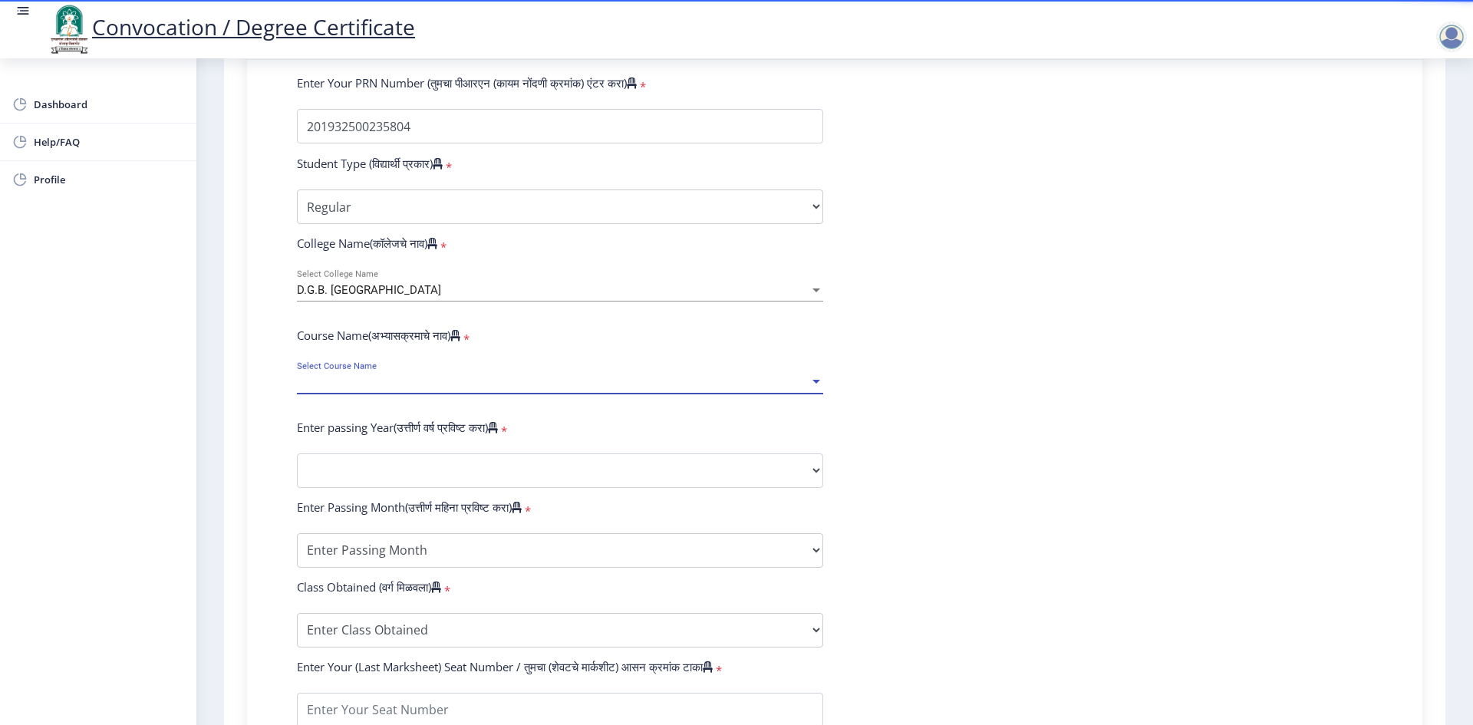
click at [436, 389] on span "Select Course Name" at bounding box center [553, 382] width 512 height 13
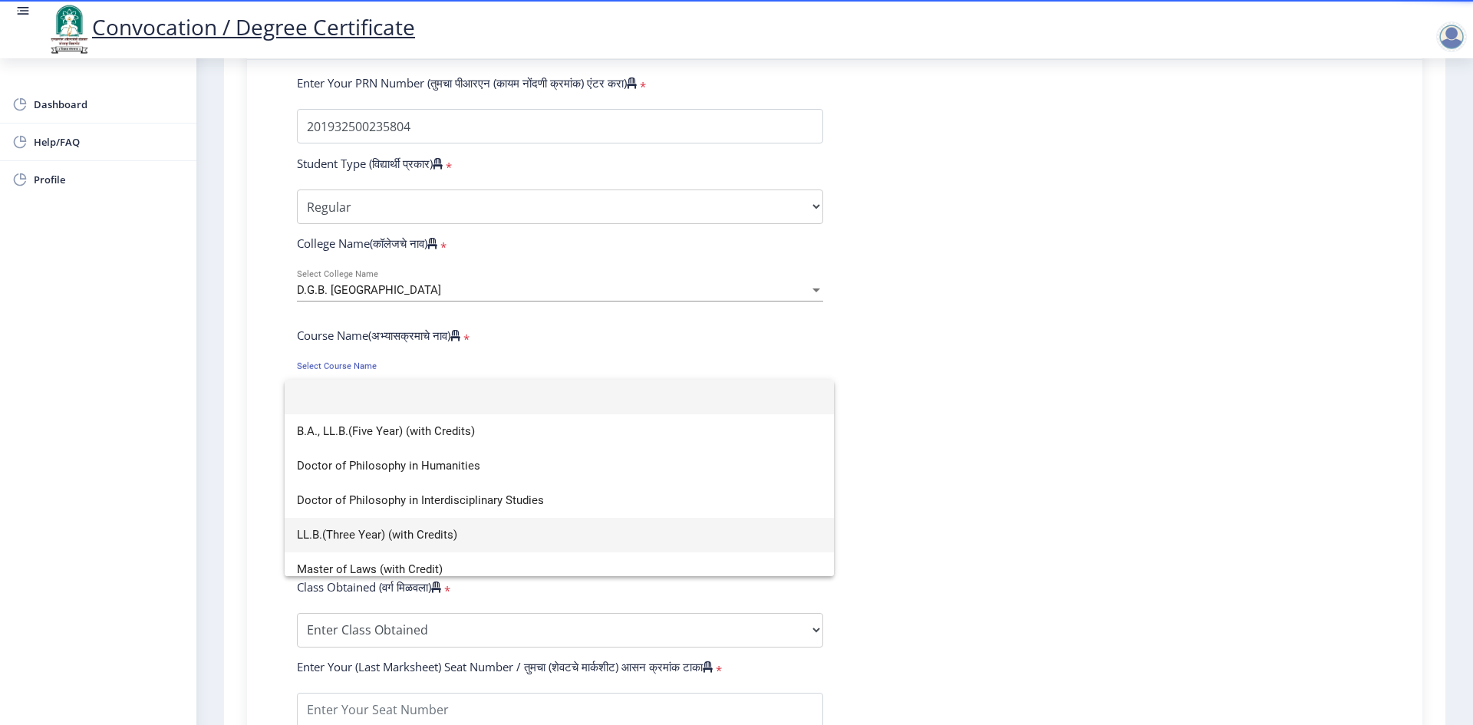
click at [357, 541] on span "LL.B.(Three Year) (with Credits)" at bounding box center [559, 535] width 525 height 35
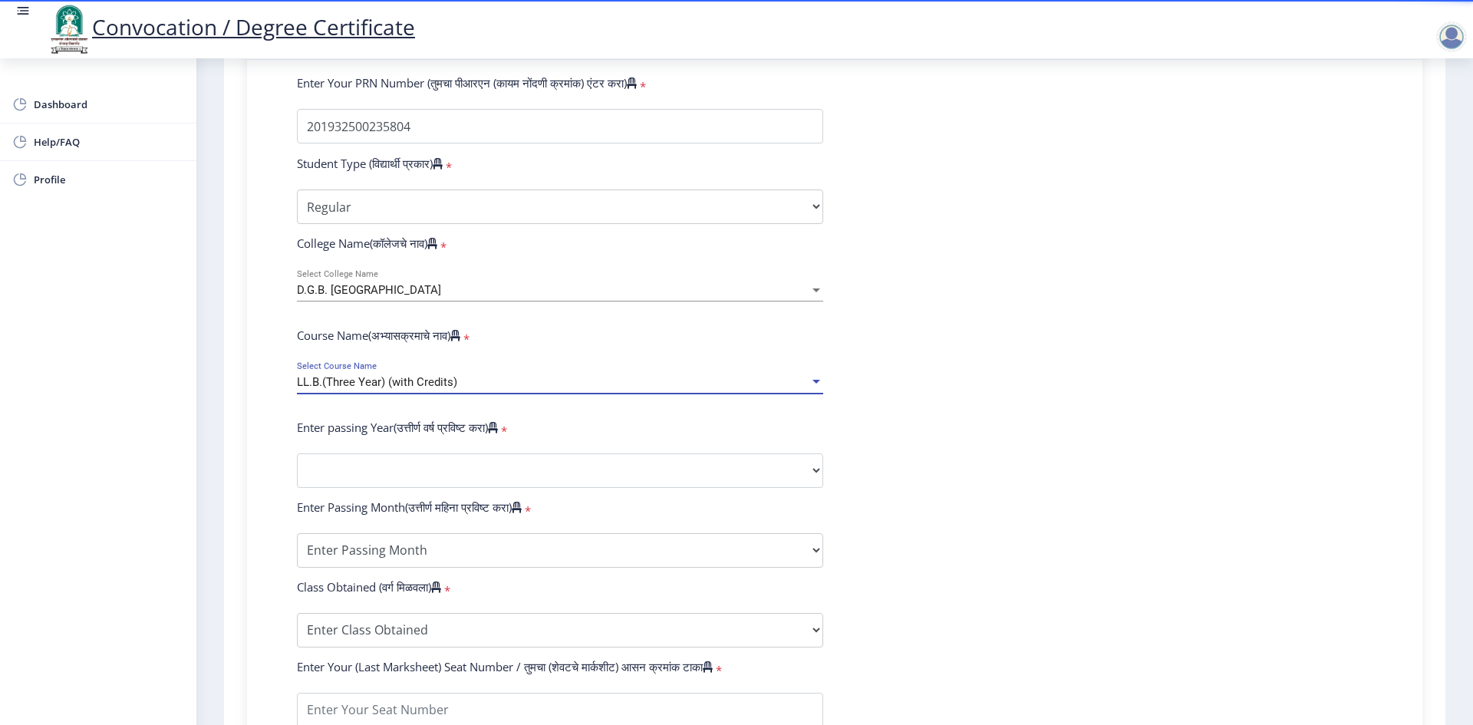
scroll to position [537, 0]
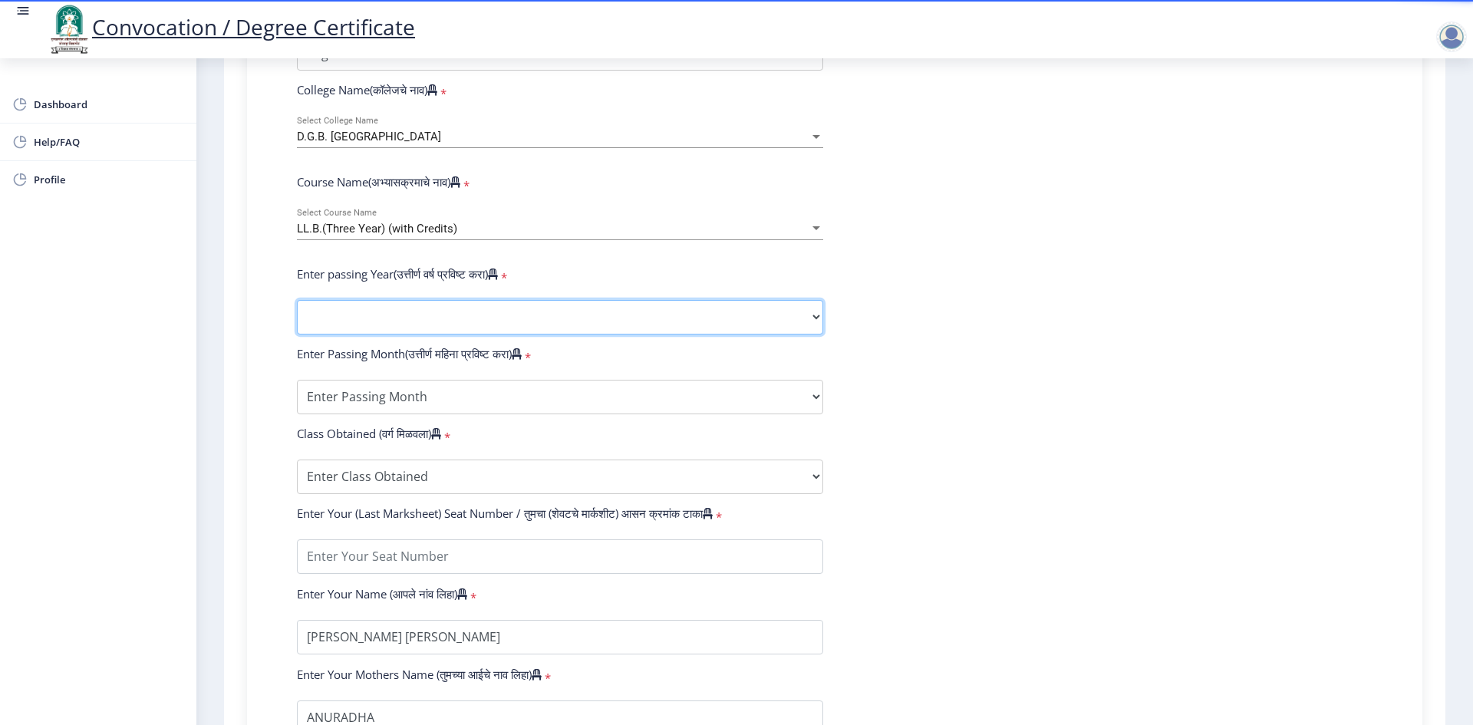
click at [373, 315] on select "2025 2024 2023 2022 2021 2020 2019 2018 2017 2016 2015 2014 2013 2012 2011 2010…" at bounding box center [560, 317] width 526 height 35
select select "2022"
click at [297, 314] on select "2025 2024 2023 2022 2021 2020 2019 2018 2017 2016 2015 2014 2013 2012 2011 2010…" at bounding box center [560, 317] width 526 height 35
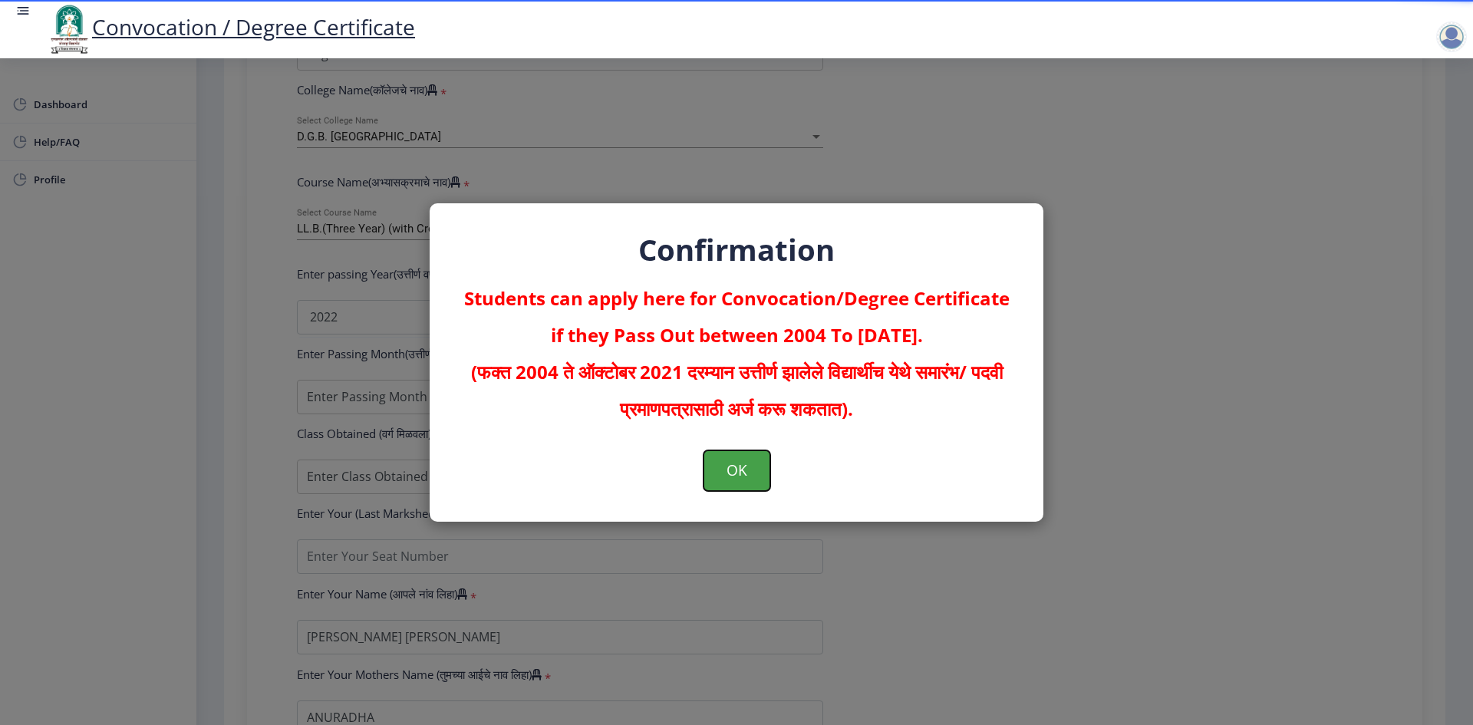
click at [730, 474] on button "OK" at bounding box center [736, 470] width 67 height 40
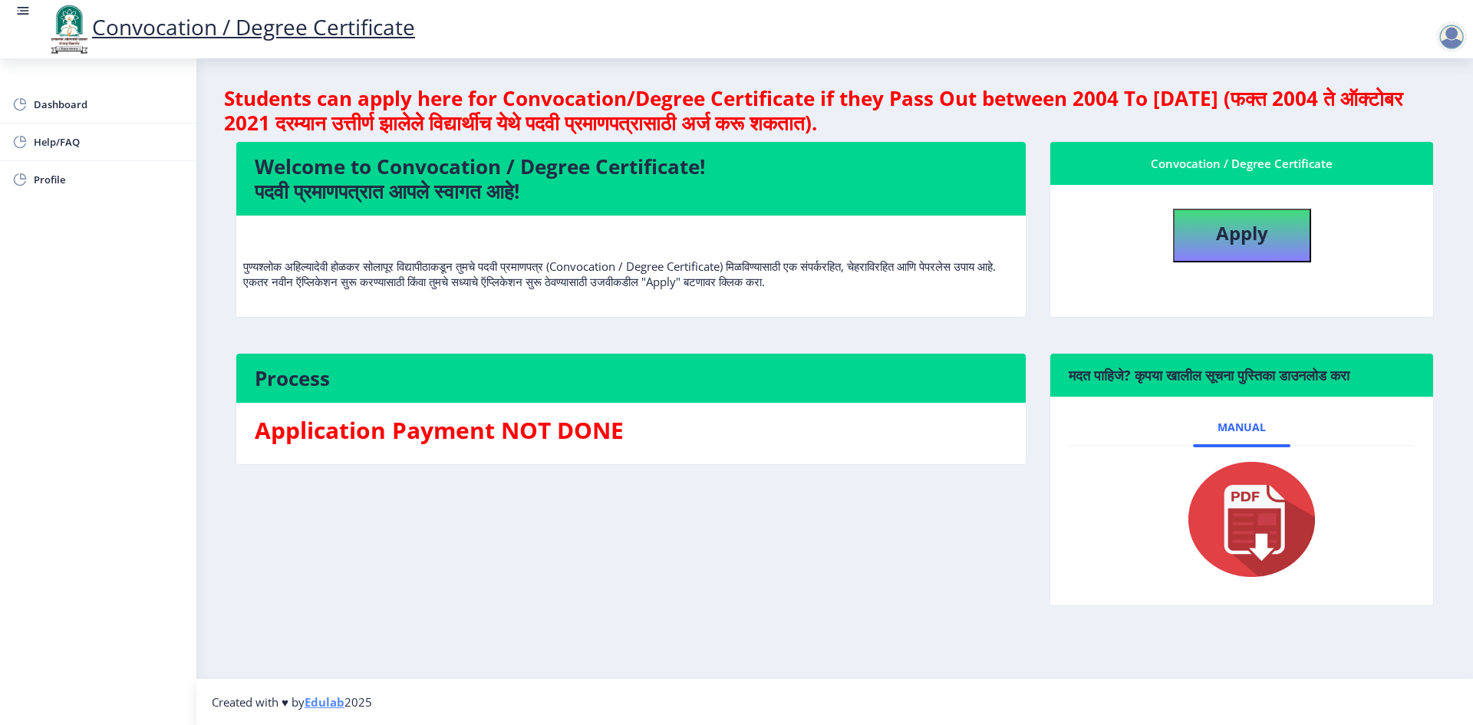
click at [1282, 545] on img at bounding box center [1241, 519] width 153 height 123
click at [65, 173] on span "Profile" at bounding box center [109, 179] width 150 height 18
select select "[DEMOGRAPHIC_DATA]"
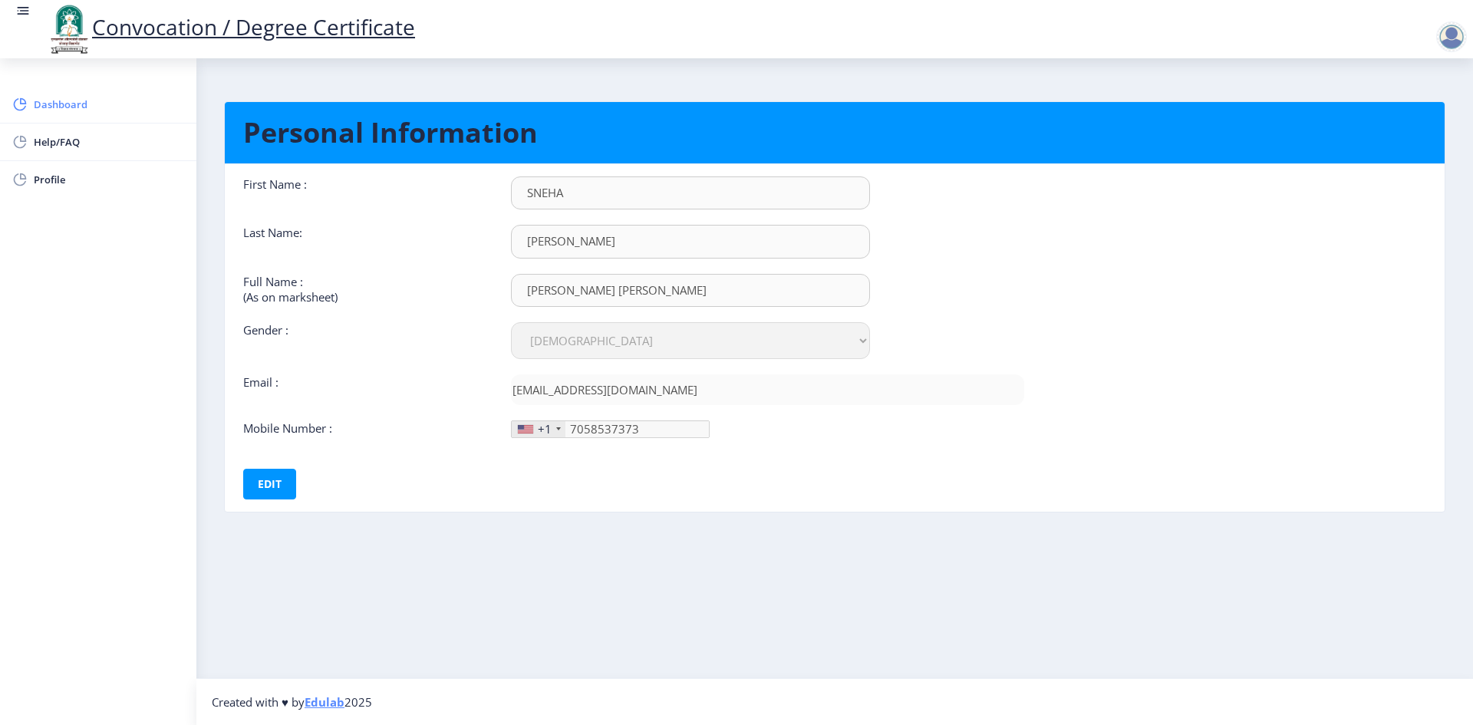
click at [75, 91] on link "Dashboard" at bounding box center [98, 104] width 196 height 37
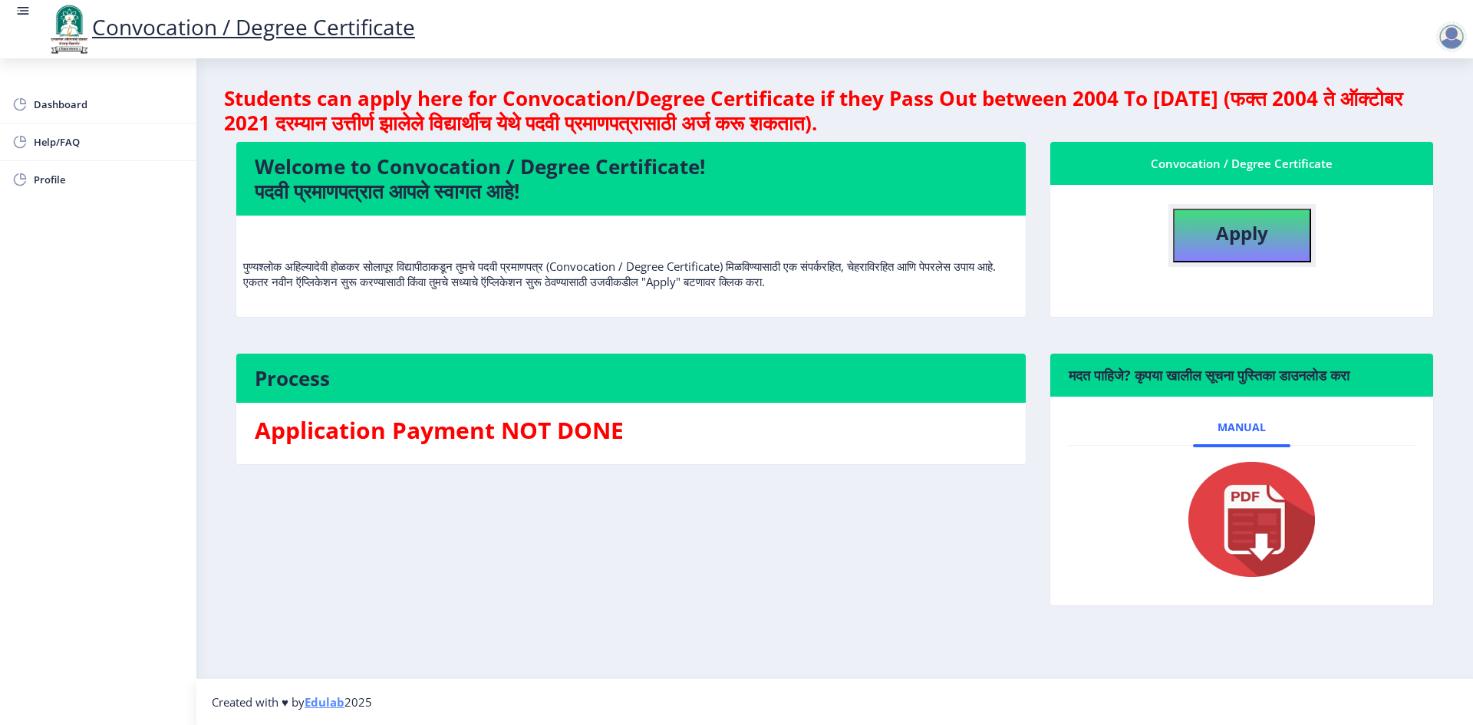
click at [1197, 236] on button "Apply" at bounding box center [1242, 236] width 138 height 54
select select
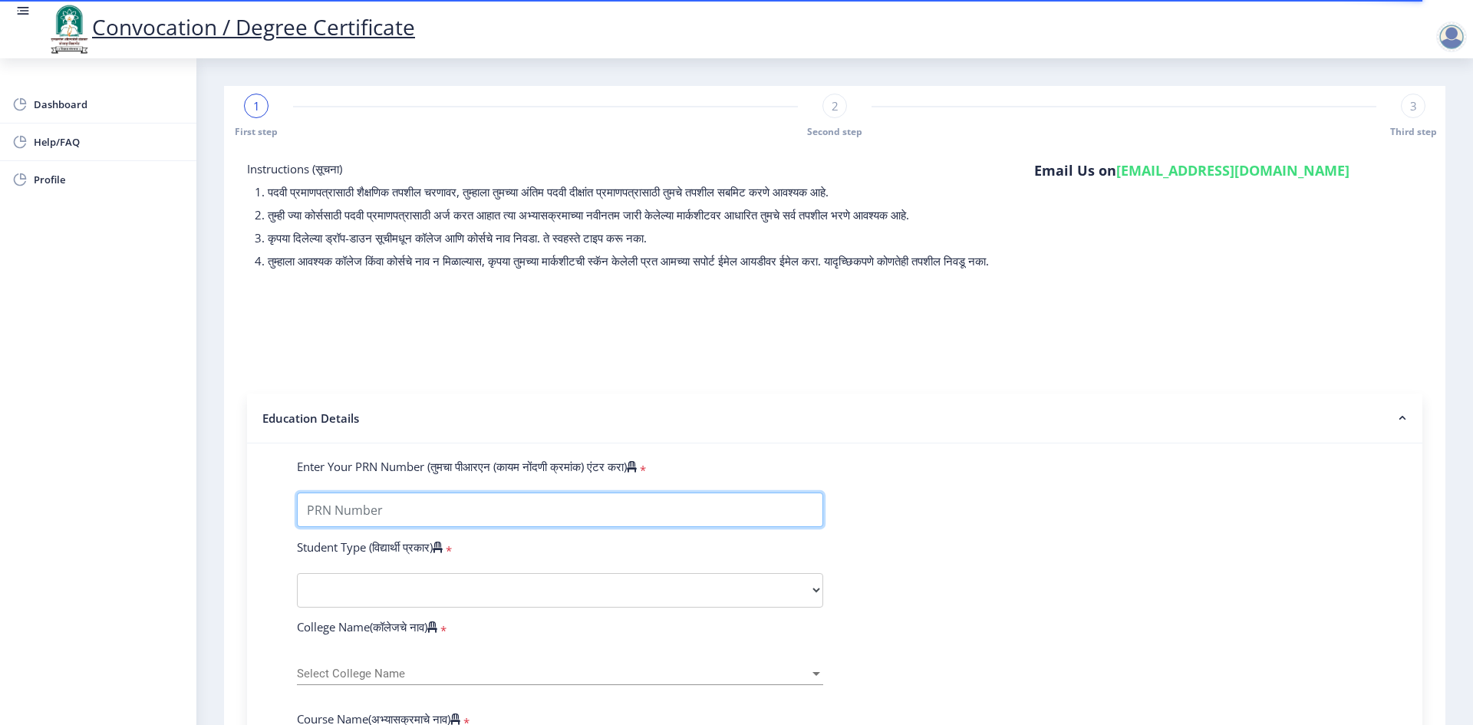
click at [385, 522] on input "Enter Your PRN Number (तुमचा पीआरएन (कायम नोंदणी क्रमांक) एंटर करा)" at bounding box center [560, 509] width 526 height 35
type input "201932500235804"
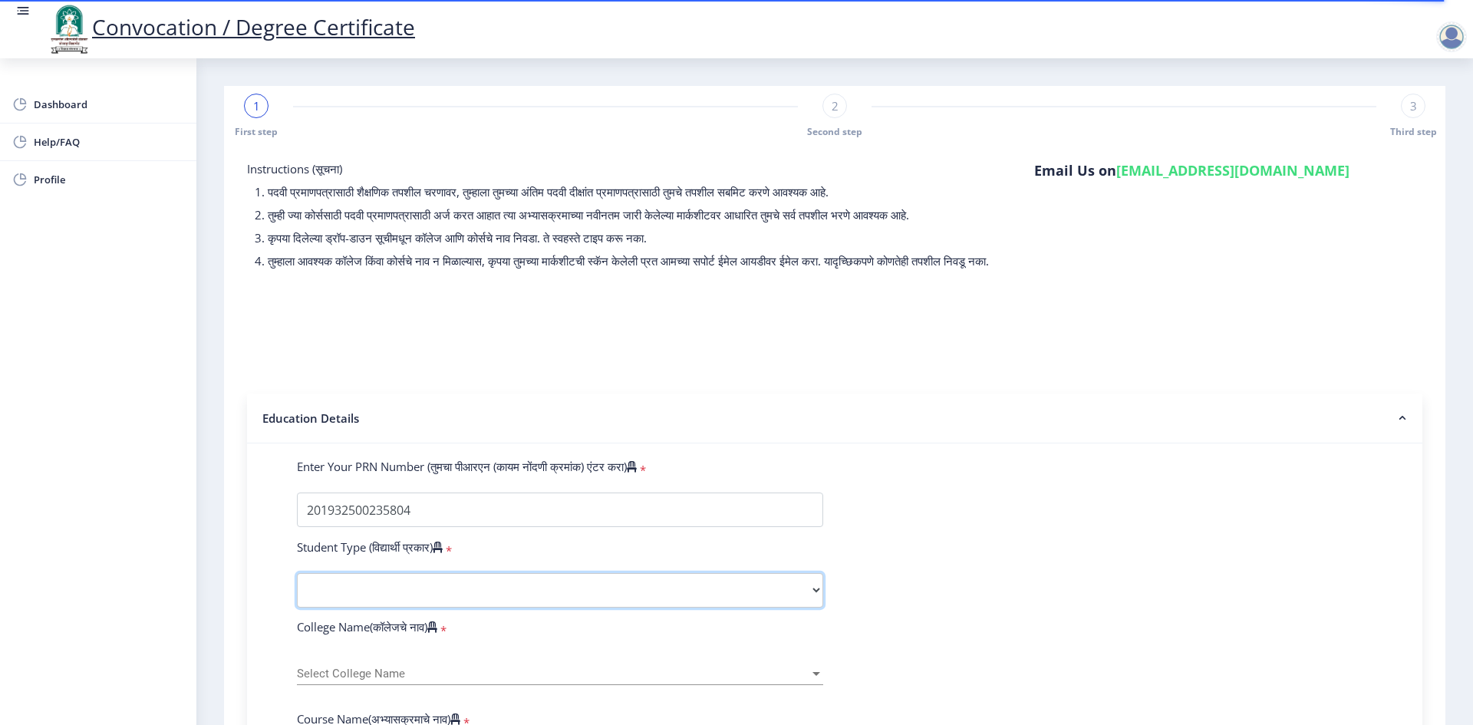
click at [393, 595] on select "Select Student Type Regular External" at bounding box center [560, 590] width 526 height 35
select select "Regular"
click at [297, 588] on select "Select Student Type Regular External" at bounding box center [560, 590] width 526 height 35
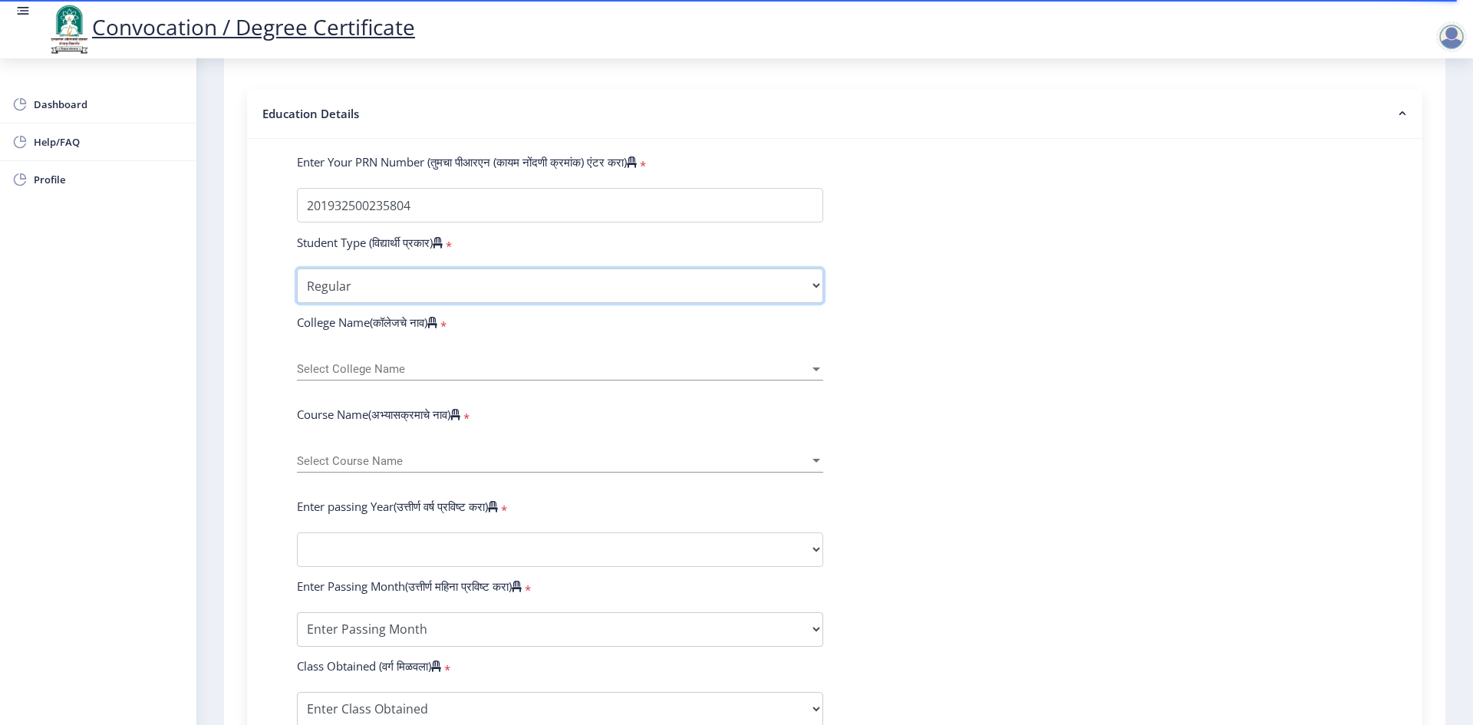
scroll to position [307, 0]
click at [399, 367] on div "Select College Name Select College Name" at bounding box center [560, 362] width 526 height 32
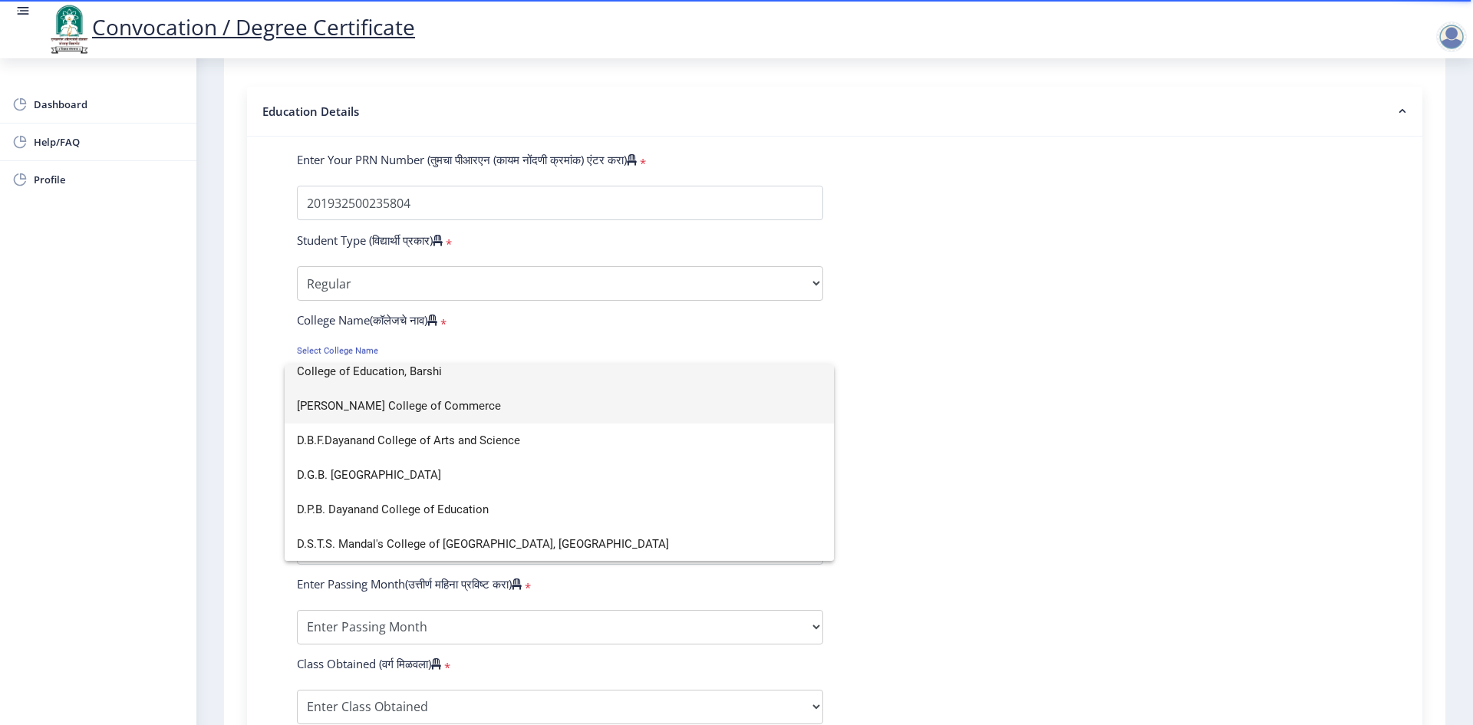
scroll to position [655, 0]
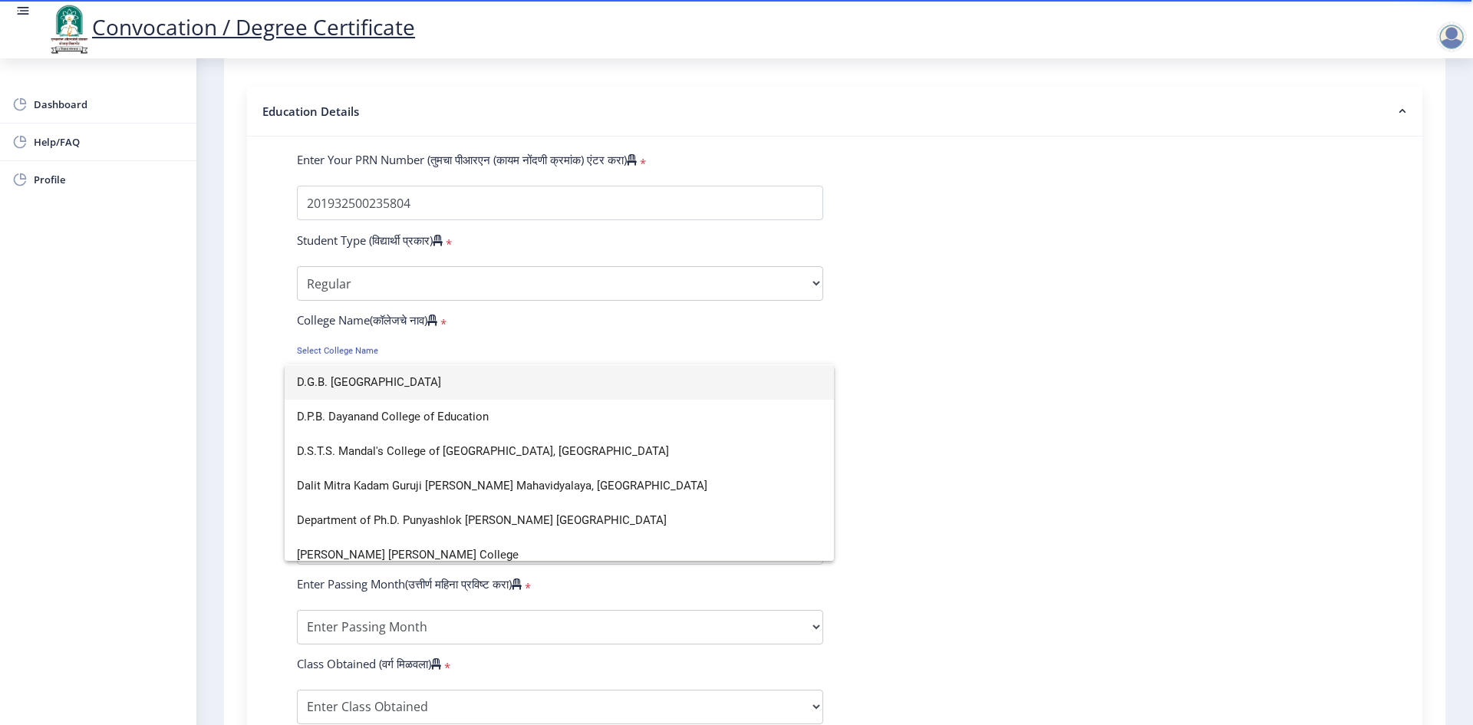
type input "D"
click at [358, 370] on span "D.G.B. [GEOGRAPHIC_DATA]" at bounding box center [559, 382] width 525 height 35
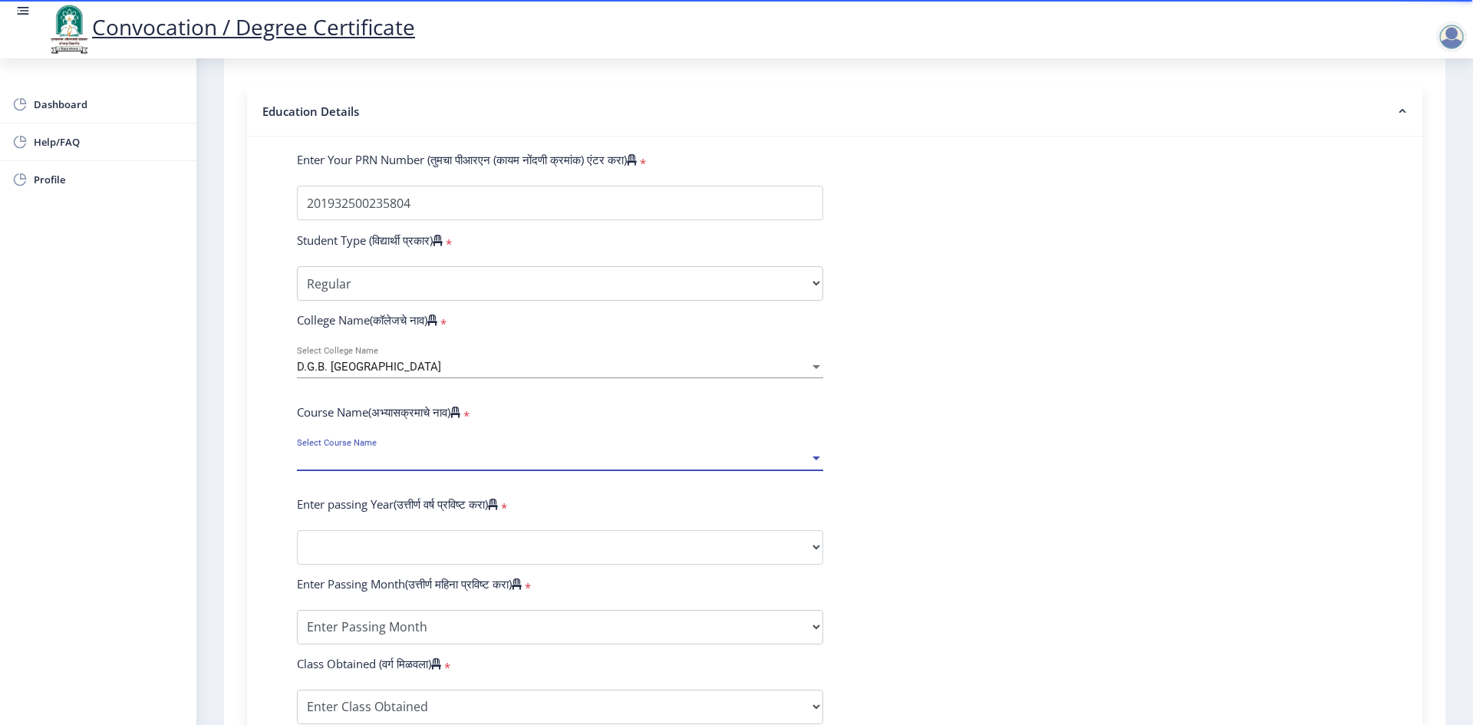
click at [341, 466] on span "Select Course Name" at bounding box center [553, 459] width 512 height 13
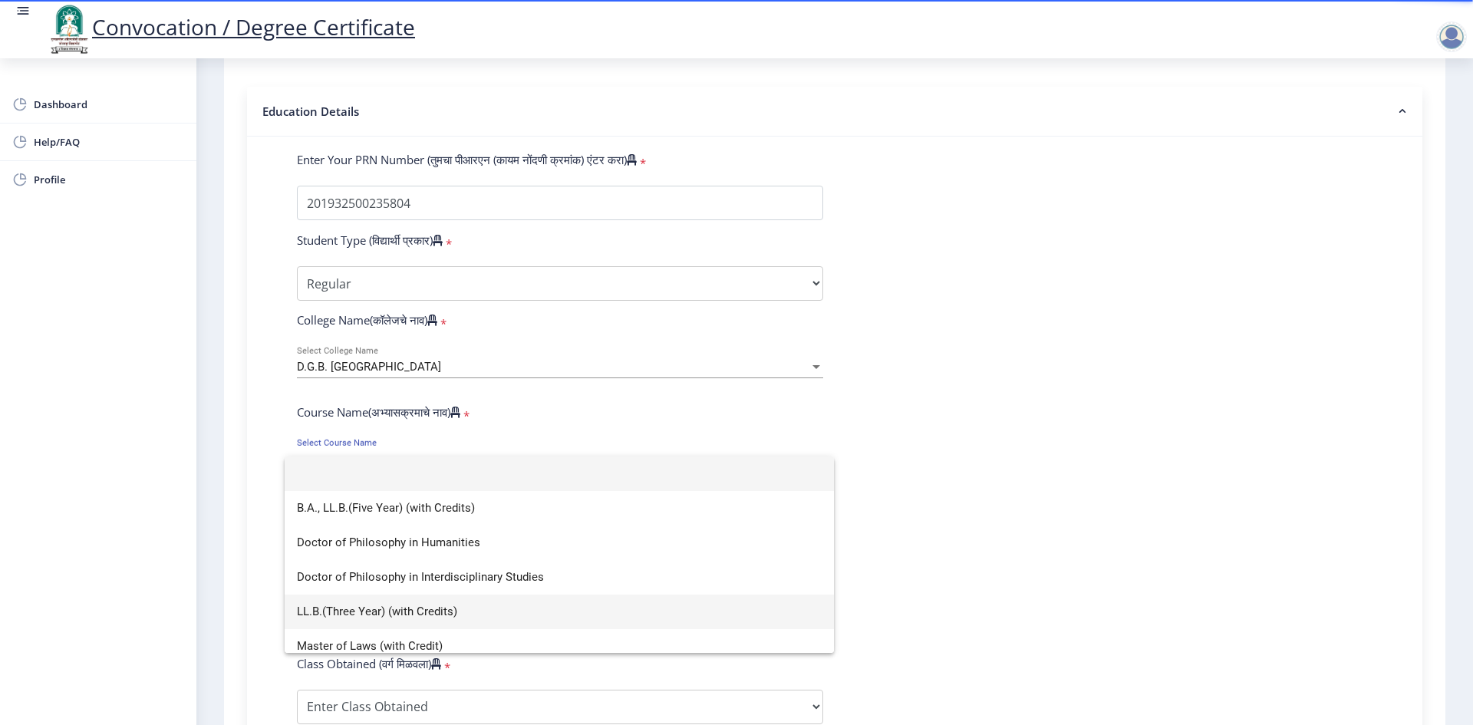
click at [356, 610] on span "LL.B.(Three Year) (with Credits)" at bounding box center [559, 611] width 525 height 35
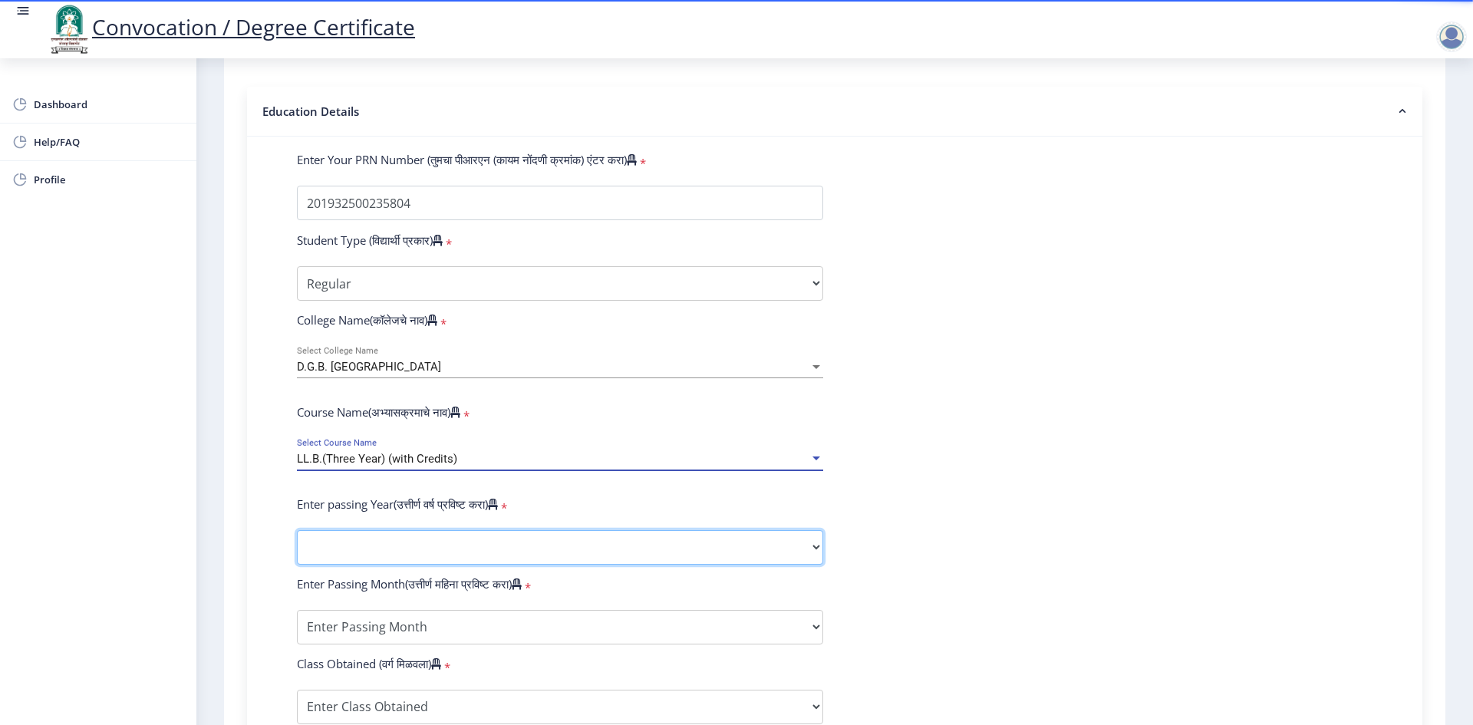
click at [430, 565] on select "2025 2024 2023 2022 2021 2020 2019 2018 2017 2016 2015 2014 2013 2012 2011 2010…" at bounding box center [560, 547] width 526 height 35
click at [297, 545] on select "2025 2024 2023 2022 2021 2020 2019 2018 2017 2016 2015 2014 2013 2012 2011 2010…" at bounding box center [560, 547] width 526 height 35
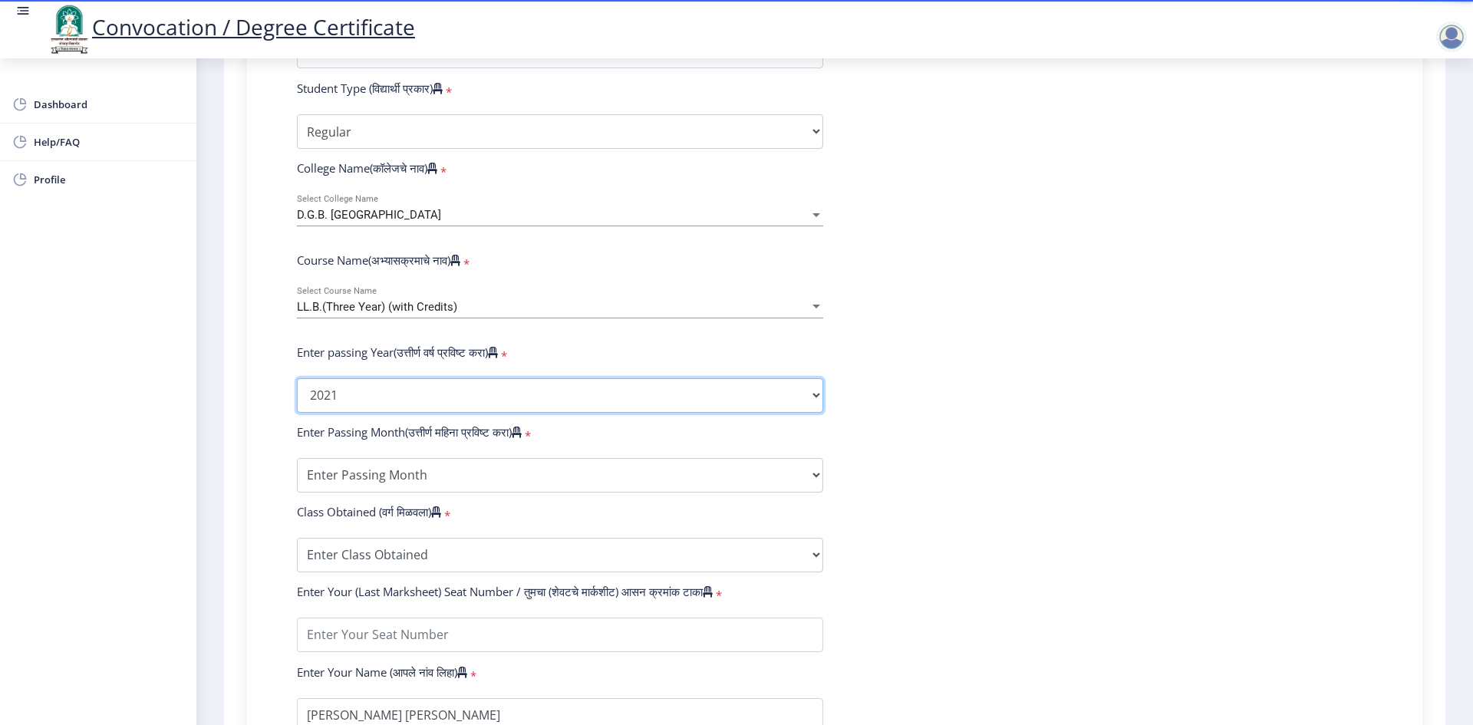
scroll to position [460, 0]
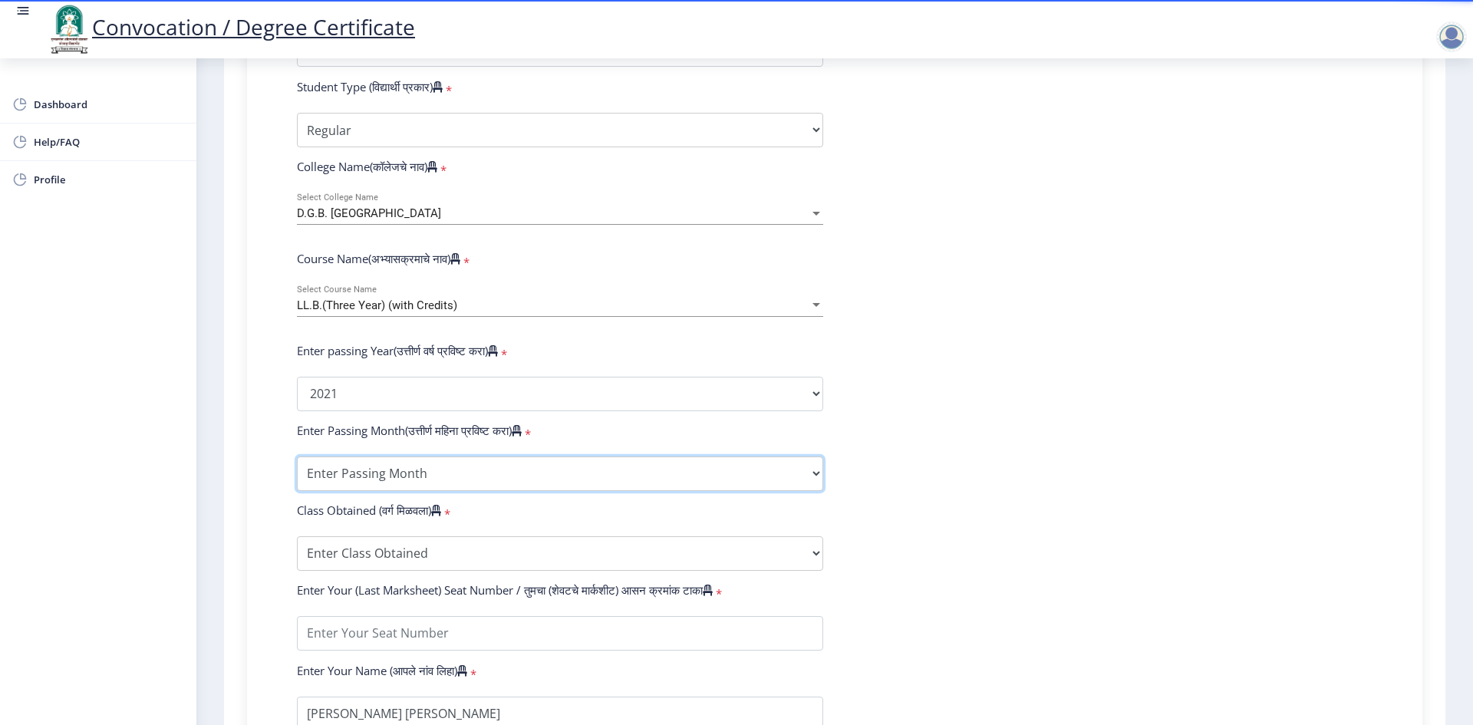
click at [454, 491] on select "Enter Passing Month March April May October November December" at bounding box center [560, 473] width 526 height 35
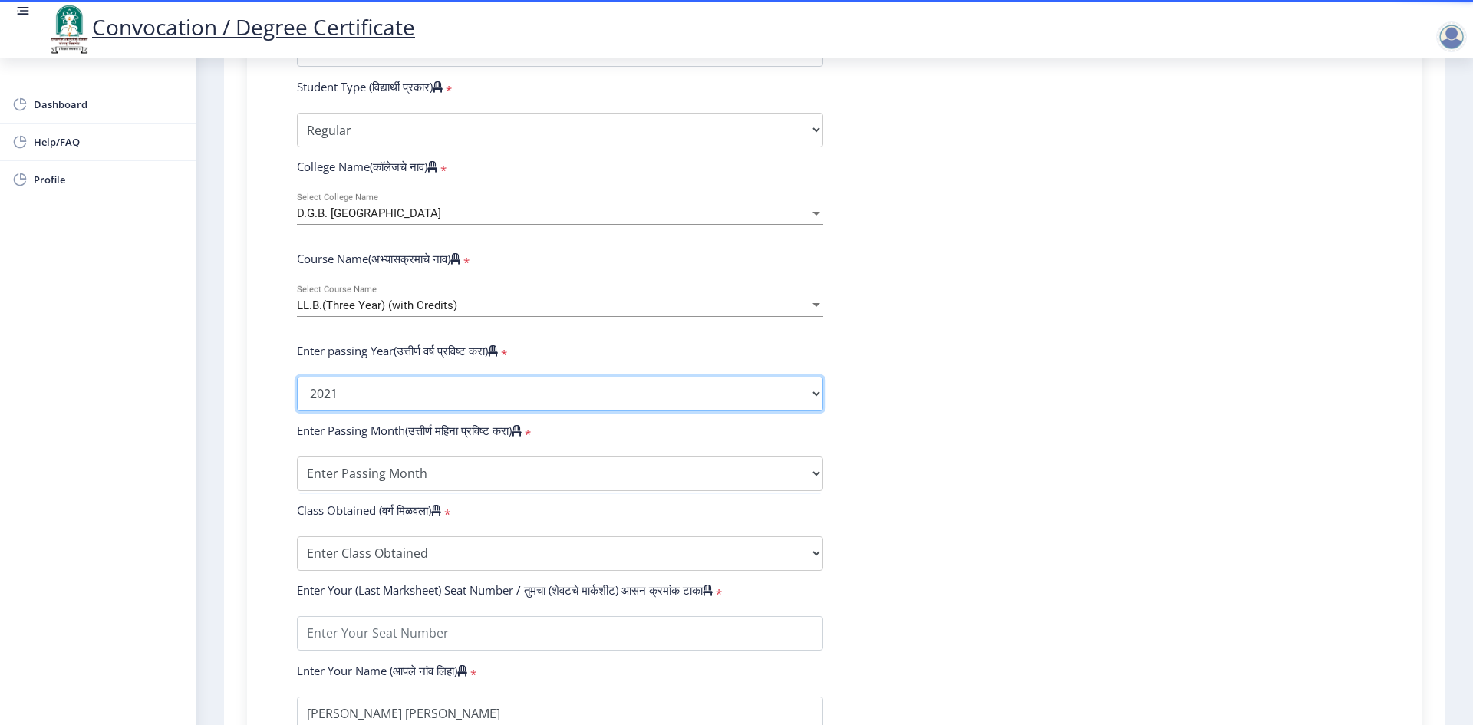
click at [433, 407] on select "2025 2024 2023 2022 2021 2020 2019 2018 2017 2016 2015 2014 2013 2012 2011 2010…" at bounding box center [560, 394] width 526 height 35
select select "2022"
click at [297, 391] on select "2025 2024 2023 2022 2021 2020 2019 2018 2017 2016 2015 2014 2013 2012 2011 2010…" at bounding box center [560, 394] width 526 height 35
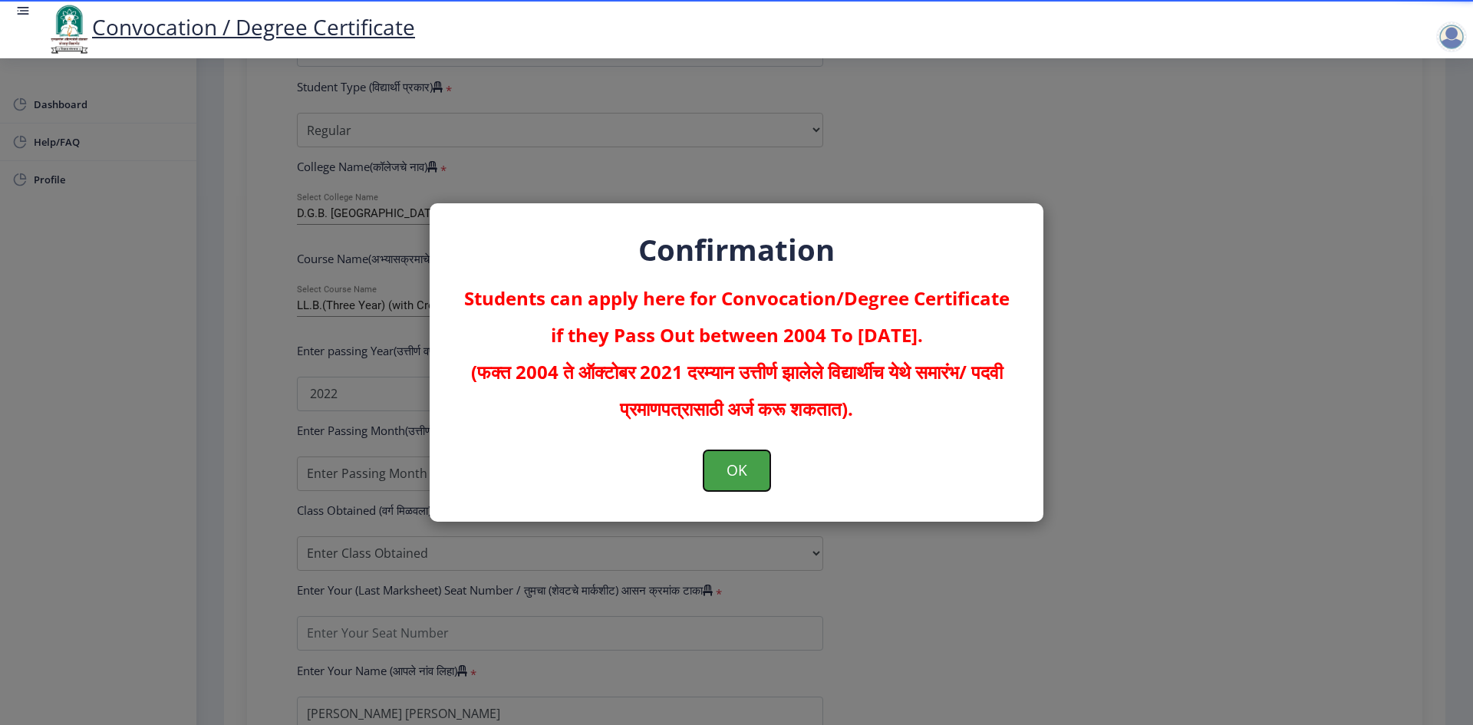
click at [735, 471] on button "OK" at bounding box center [736, 470] width 67 height 40
